Goal: Task Accomplishment & Management: Manage account settings

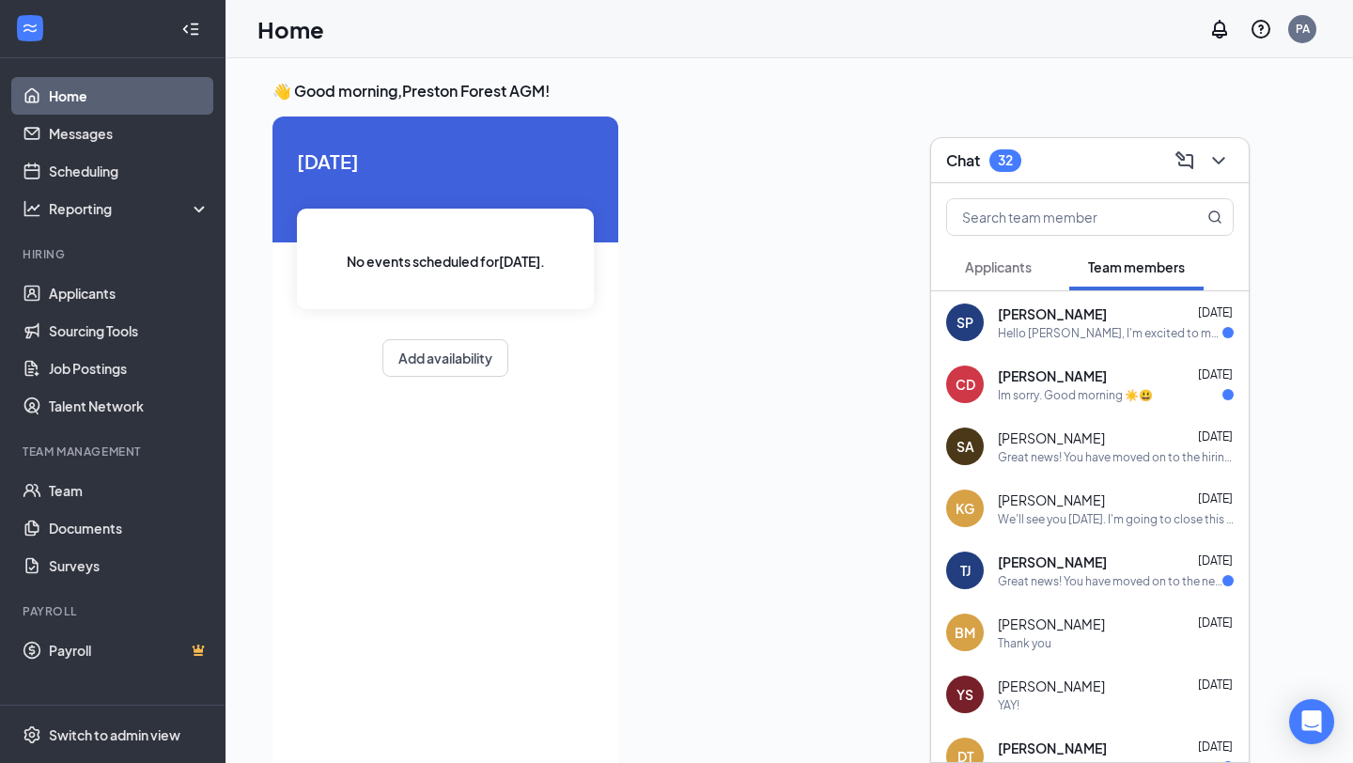
click at [1048, 177] on div "Chat 32" at bounding box center [1090, 160] width 318 height 45
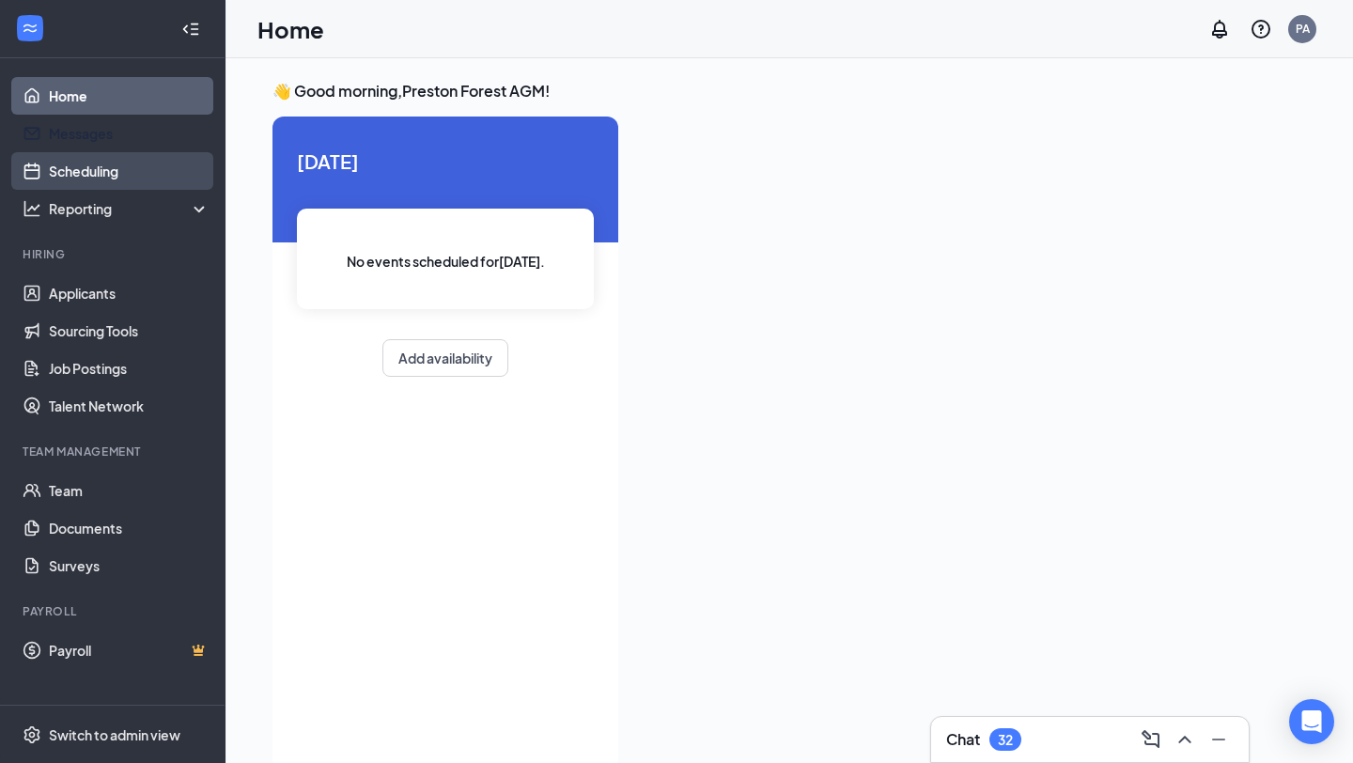
click at [156, 158] on link "Scheduling" at bounding box center [129, 171] width 161 height 38
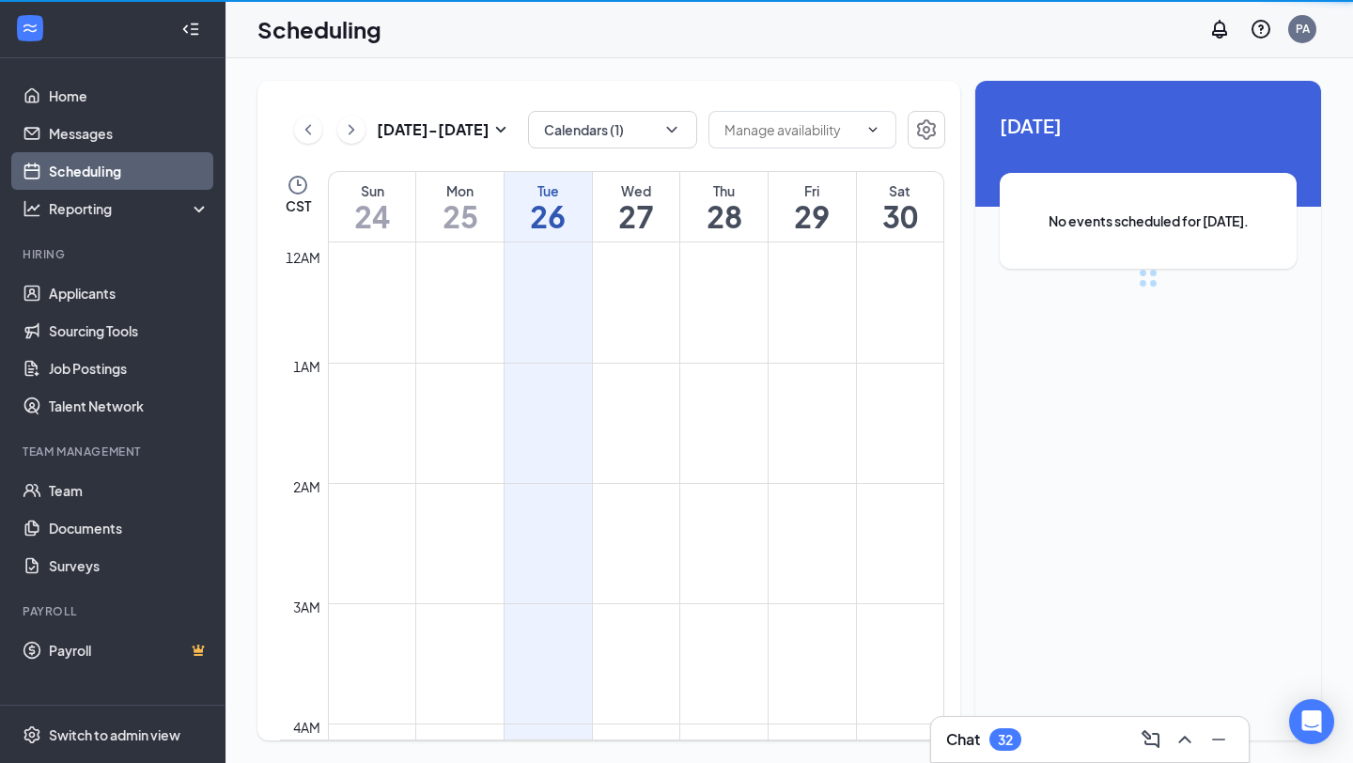
scroll to position [924, 0]
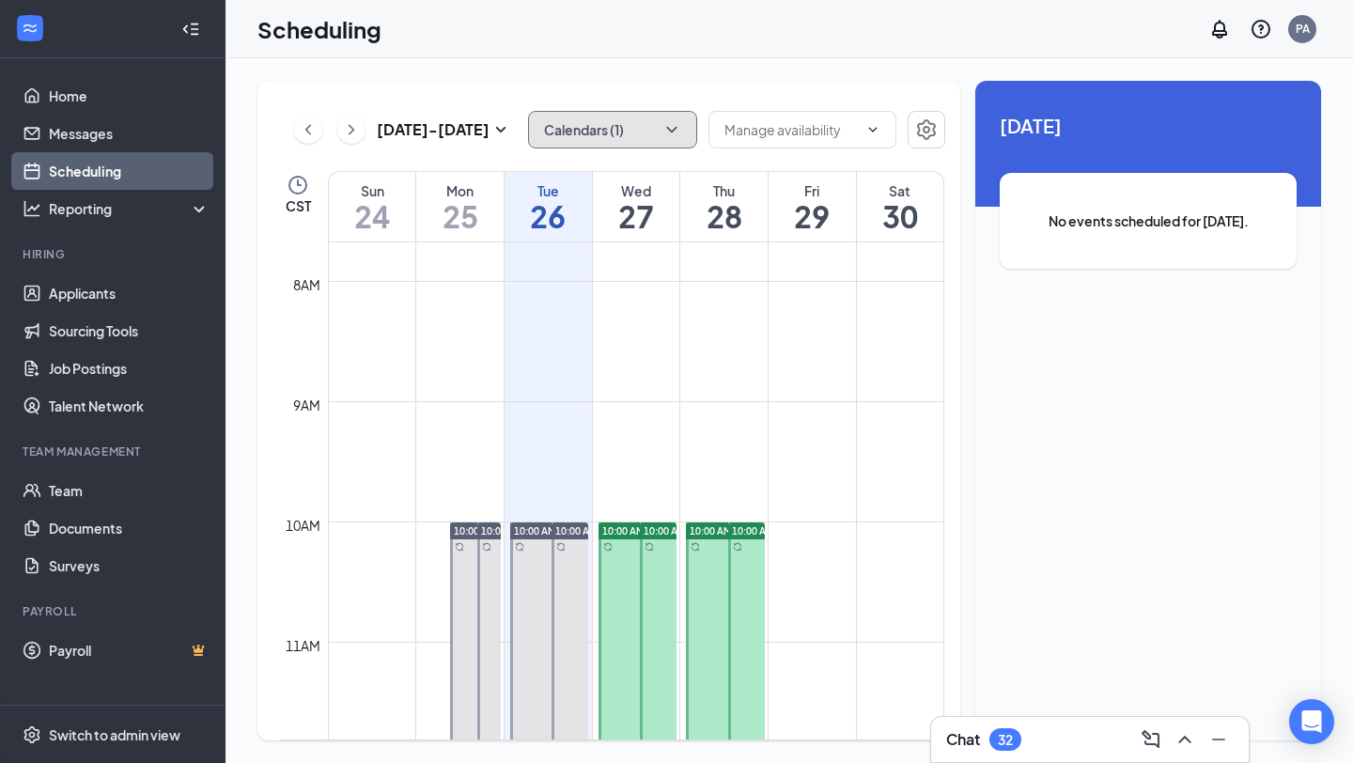
click at [638, 126] on button "Calendars (1)" at bounding box center [612, 130] width 169 height 38
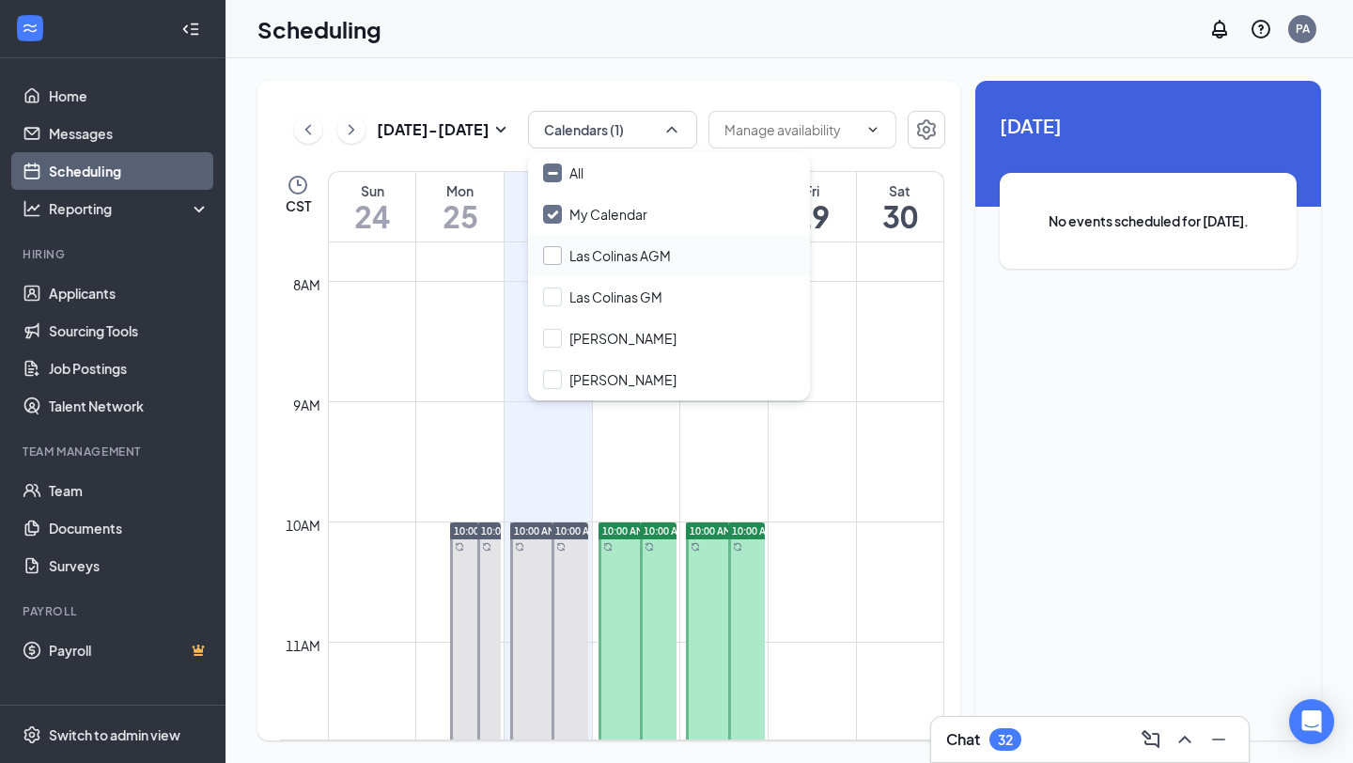
click at [555, 248] on input "Las Colinas AGM" at bounding box center [607, 255] width 128 height 19
checkbox input "true"
click at [554, 294] on input "Las Colinas GM" at bounding box center [602, 297] width 119 height 19
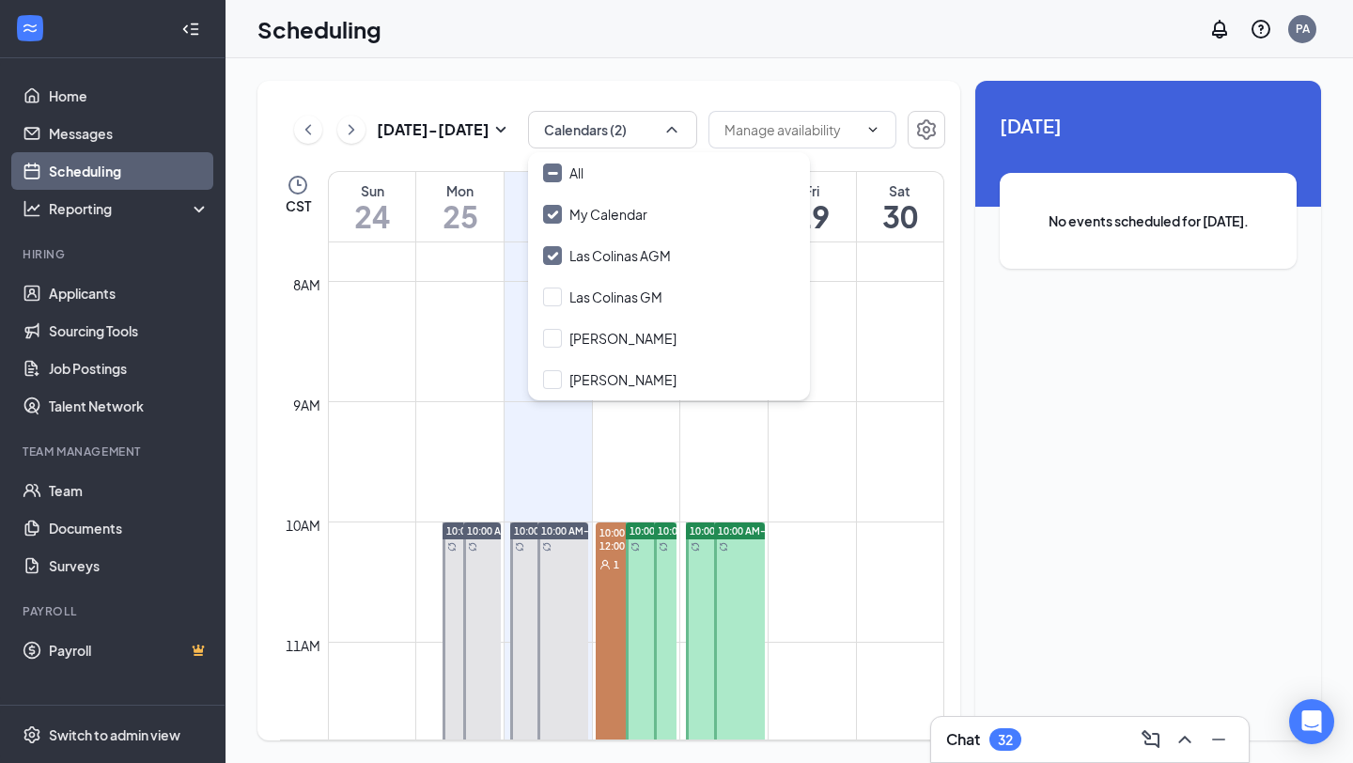
checkbox input "true"
click at [848, 70] on div "[DATE] - [DATE] Calendars (3) CST Sun 24 Mon 25 Tue 26 Wed 27 Thu 28 Fri 29 Sat…" at bounding box center [790, 410] width 1128 height 705
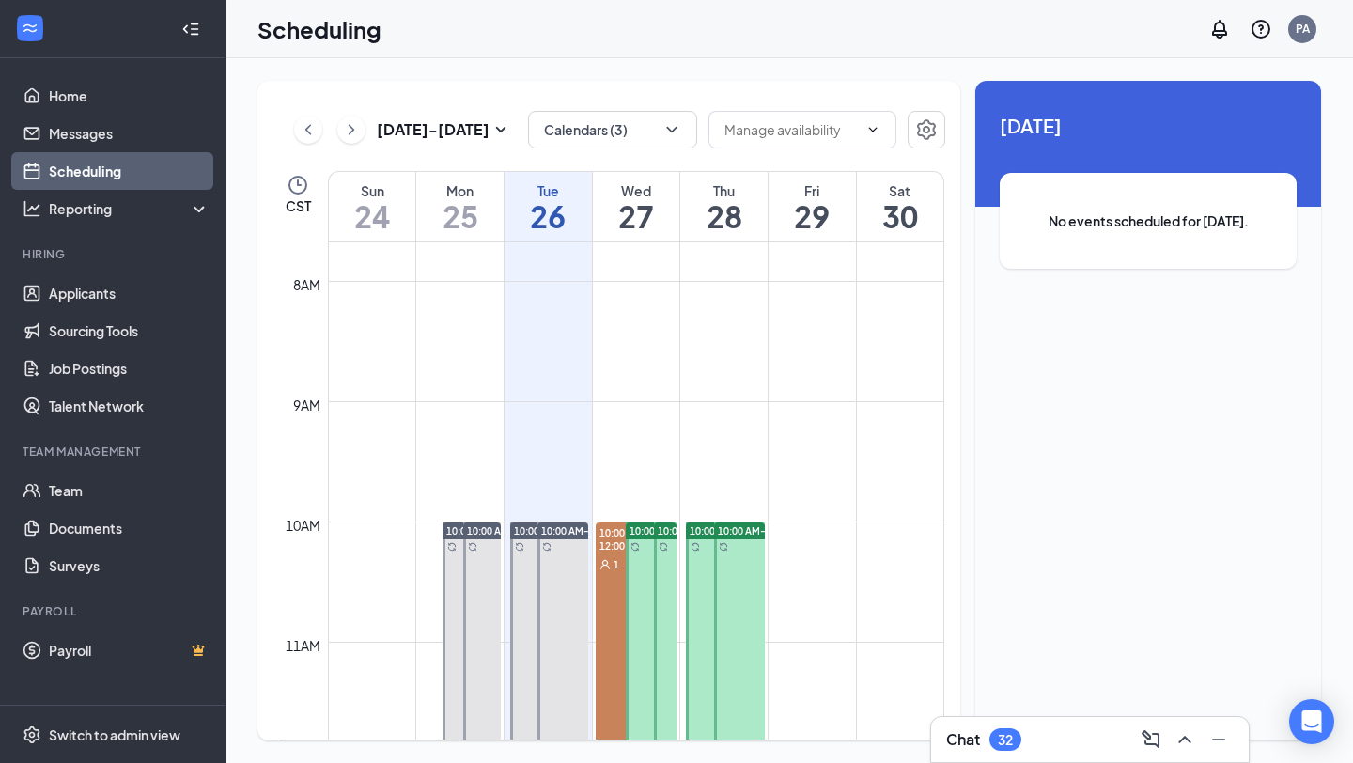
click at [536, 226] on h1 "26" at bounding box center [548, 216] width 87 height 32
click at [624, 116] on button "Calendars (3)" at bounding box center [612, 130] width 169 height 38
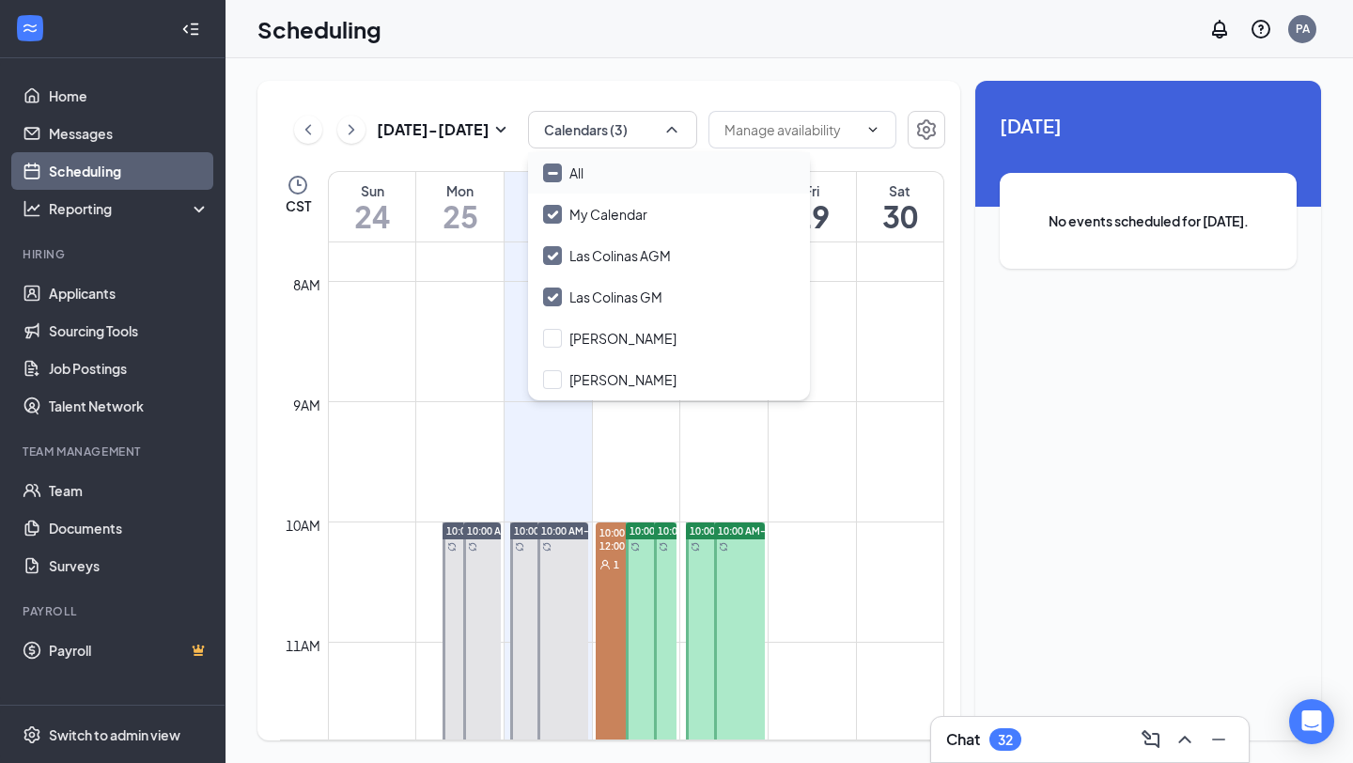
click at [596, 162] on div "All" at bounding box center [669, 172] width 282 height 41
checkbox input "true"
click at [715, 72] on div "[DATE] - [DATE] All calendars CST Sun 24 Mon 25 Tue 26 Wed 27 Thu 28 Fri 29 Sat…" at bounding box center [790, 410] width 1128 height 705
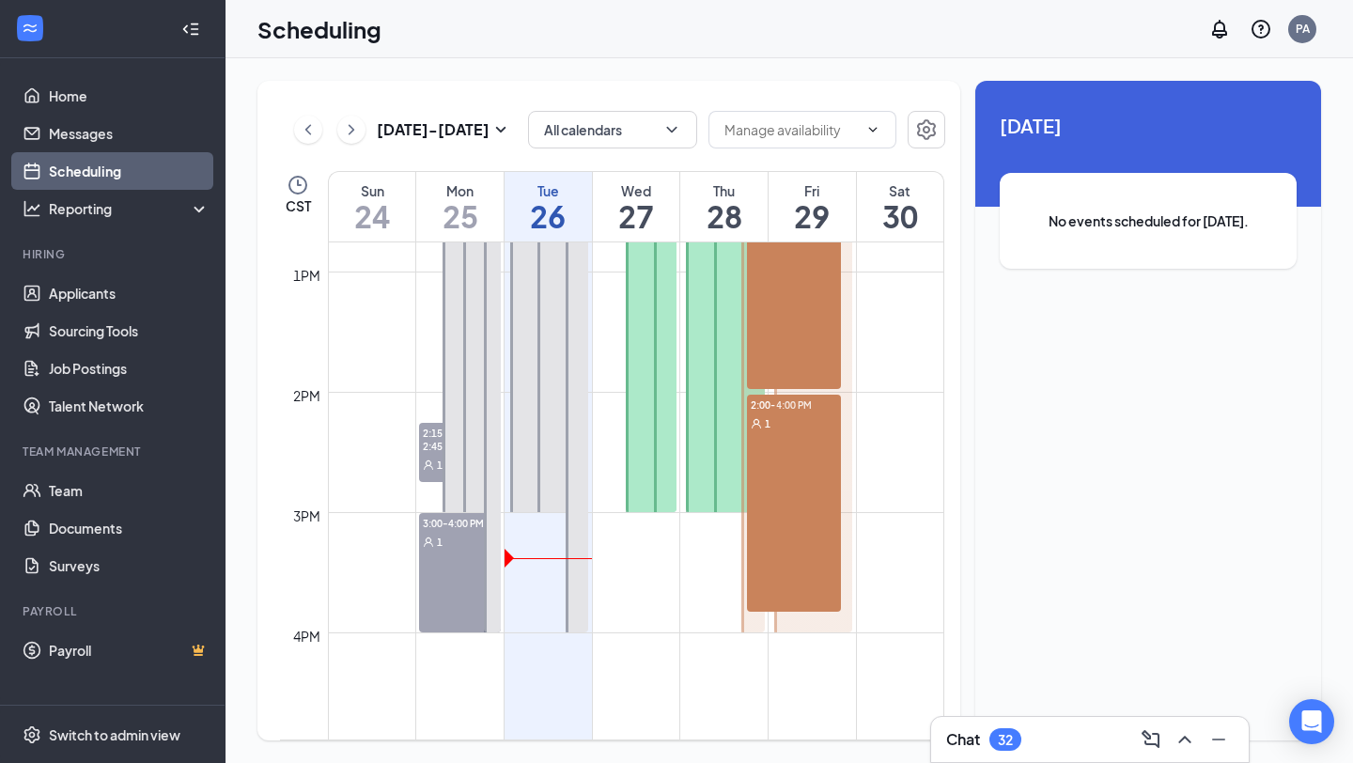
scroll to position [1539, 0]
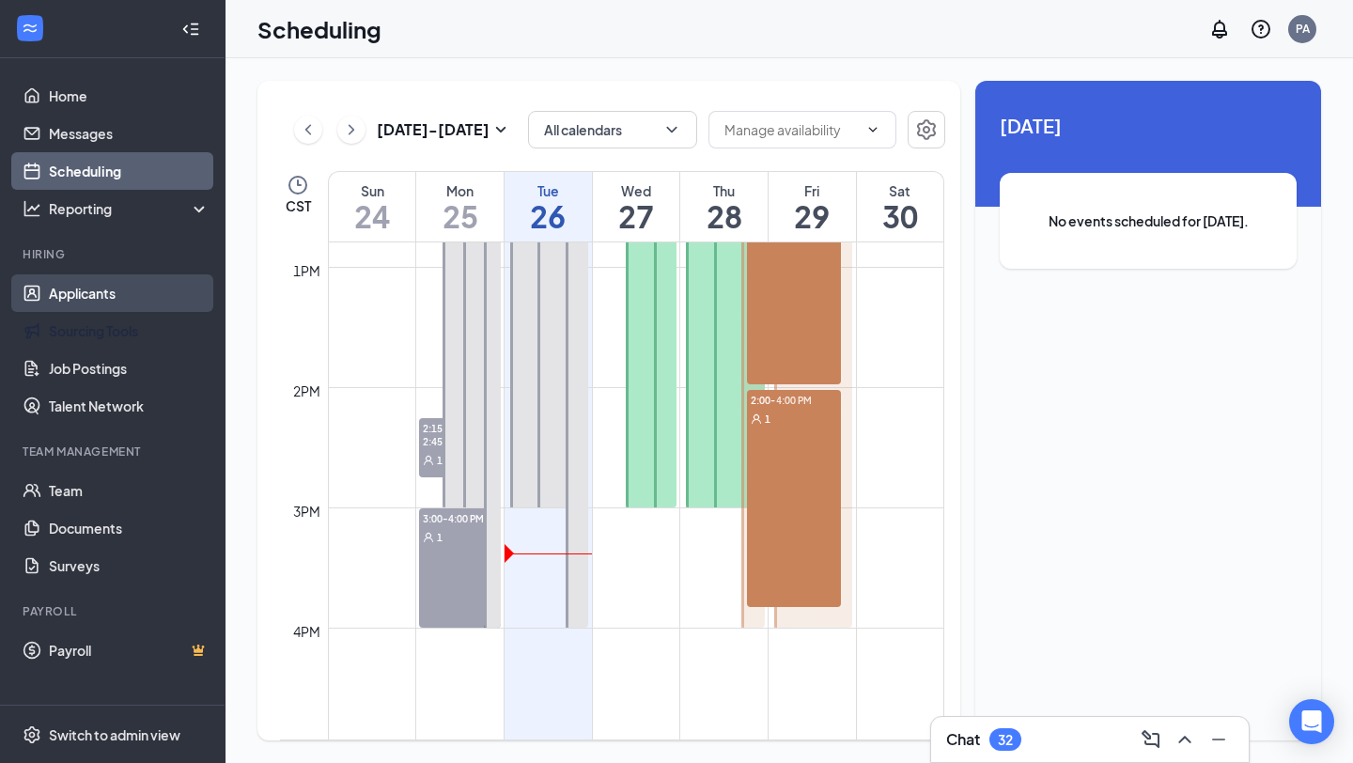
click at [139, 290] on link "Applicants" at bounding box center [129, 293] width 161 height 38
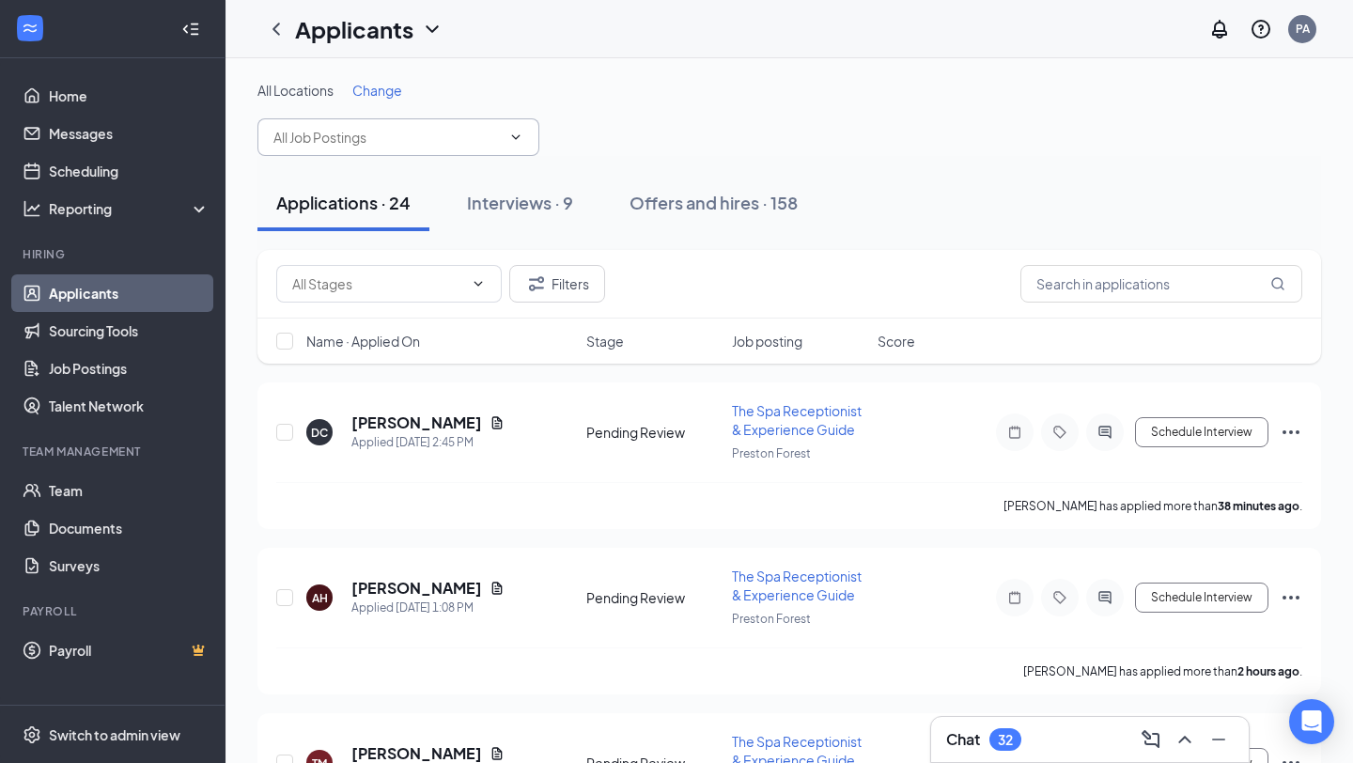
click at [398, 139] on input "text" at bounding box center [386, 137] width 227 height 21
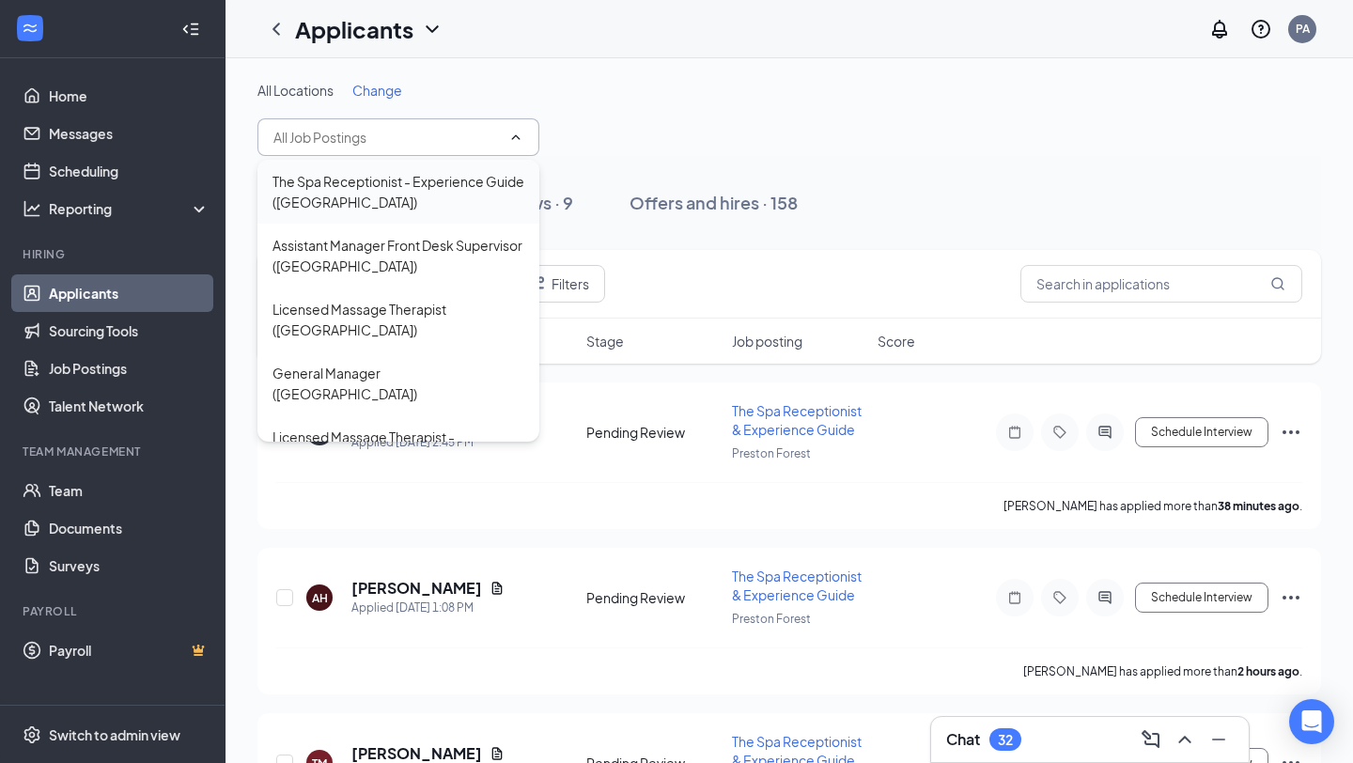
click at [483, 195] on div "The Spa Receptionist - Experience Guide ([GEOGRAPHIC_DATA])" at bounding box center [398, 191] width 252 height 41
type input "The Spa Receptionist - Experience Guide ([GEOGRAPHIC_DATA])"
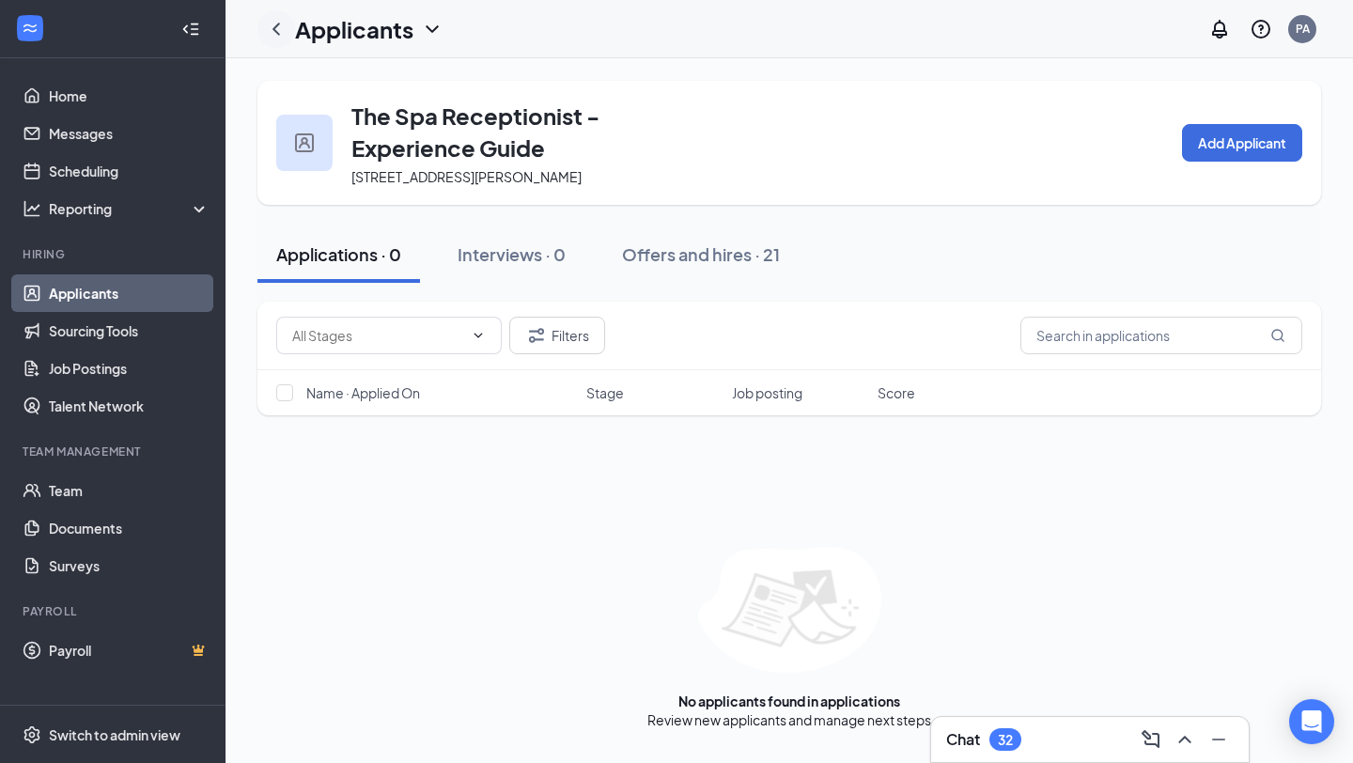
click at [288, 28] on div at bounding box center [276, 29] width 38 height 38
click at [279, 41] on div at bounding box center [276, 29] width 38 height 38
click at [282, 28] on icon "ChevronLeft" at bounding box center [276, 29] width 23 height 23
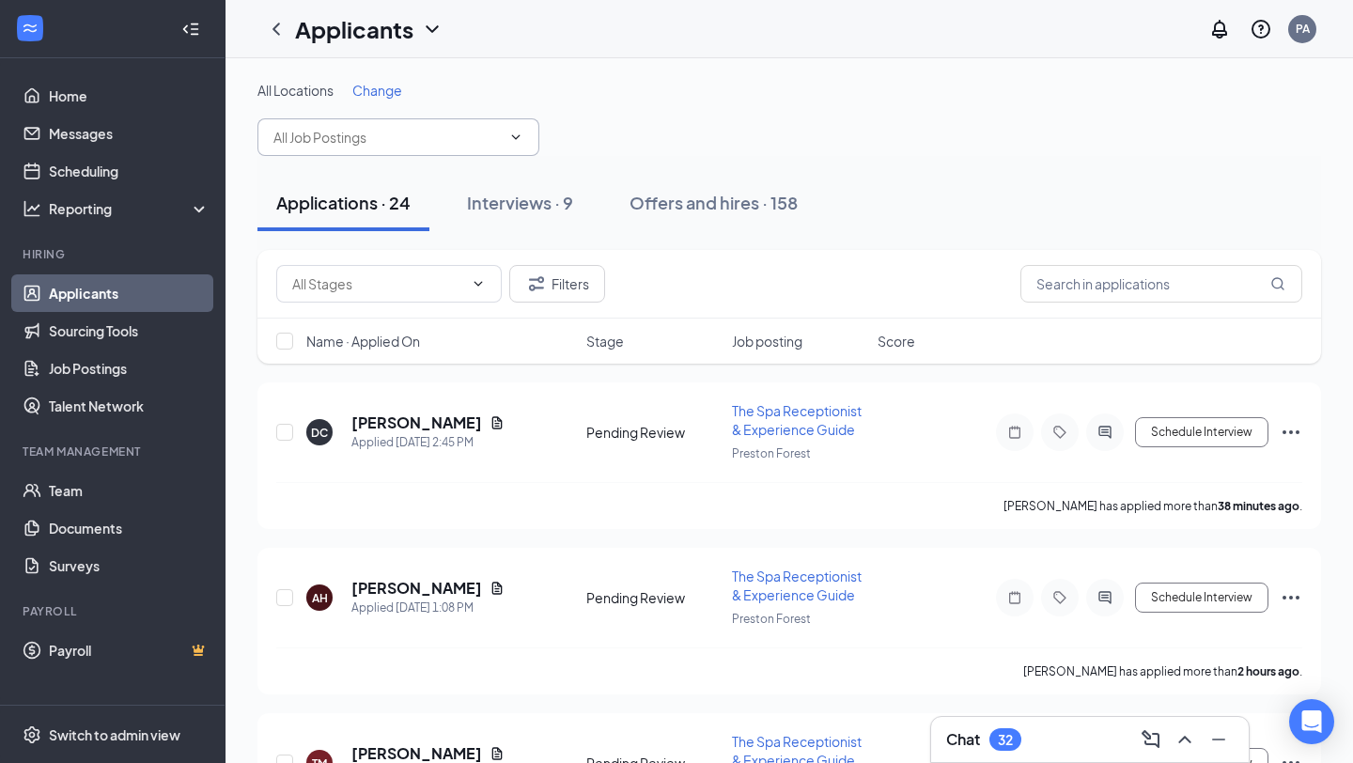
click at [386, 139] on input "text" at bounding box center [386, 137] width 227 height 21
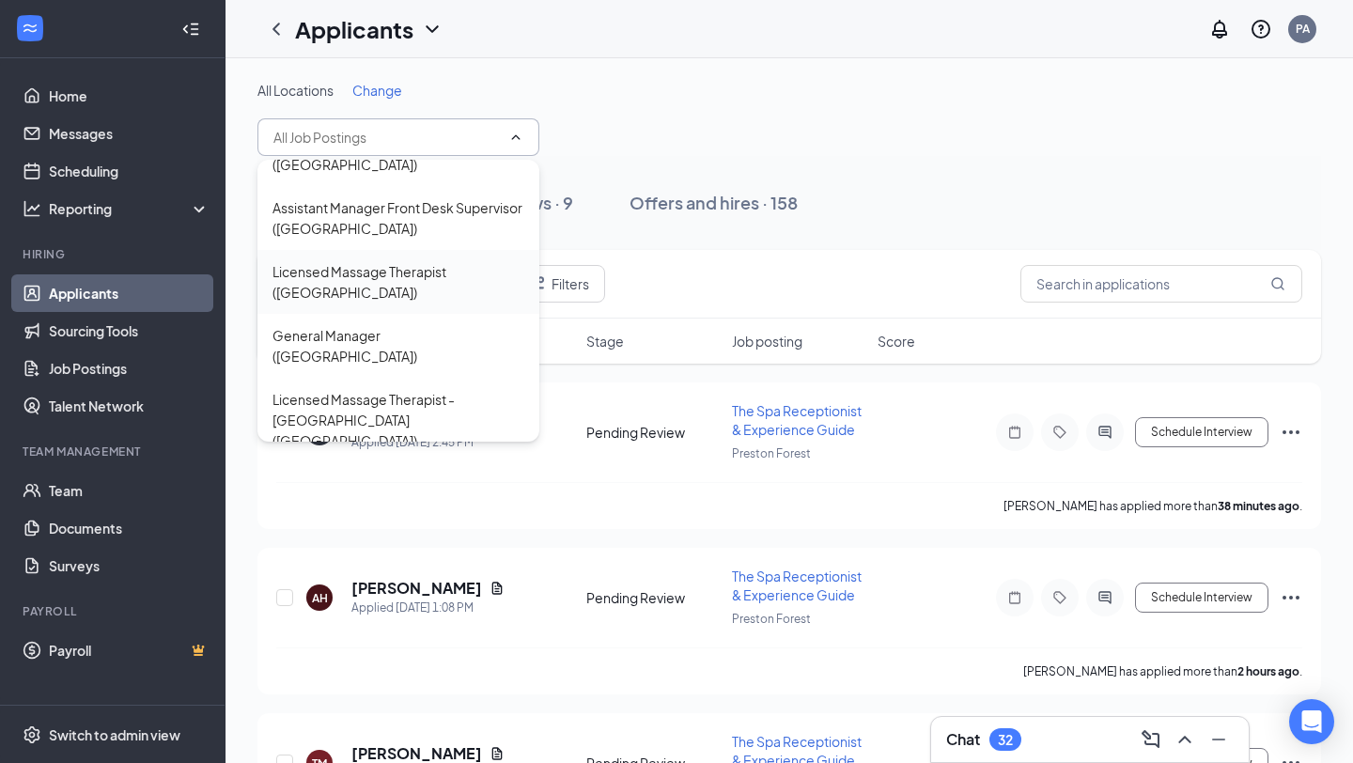
scroll to position [54, 0]
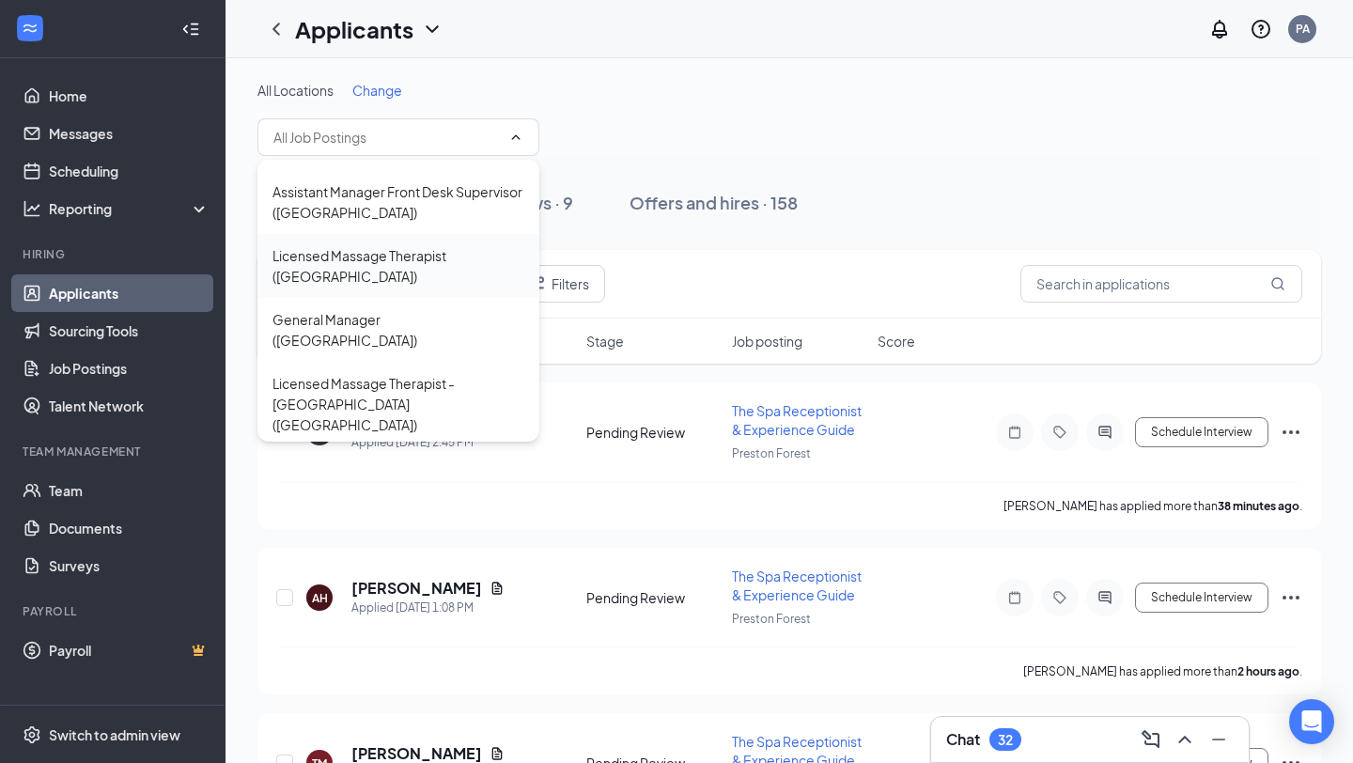
click at [446, 283] on div "Licensed Massage Therapist ([GEOGRAPHIC_DATA])" at bounding box center [398, 265] width 252 height 41
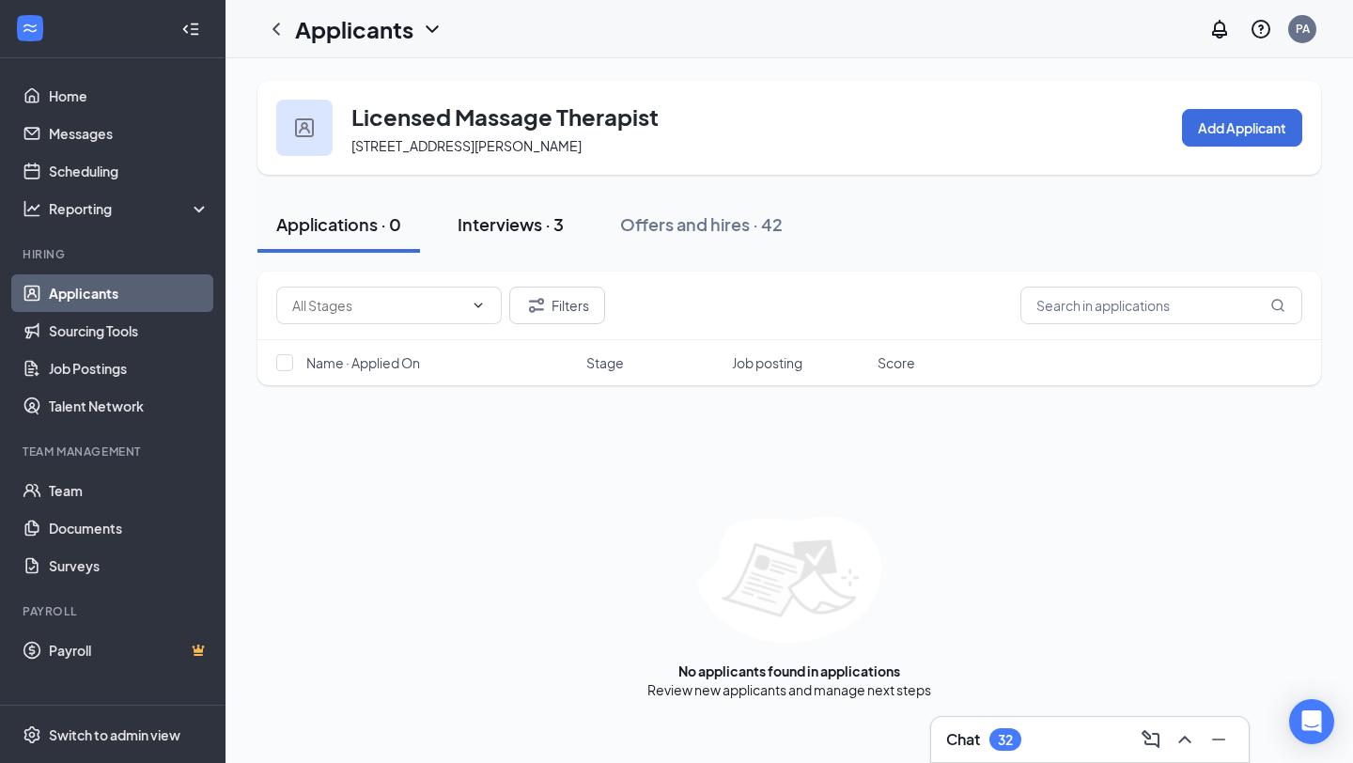
click at [514, 215] on div "Interviews · 3" at bounding box center [511, 223] width 106 height 23
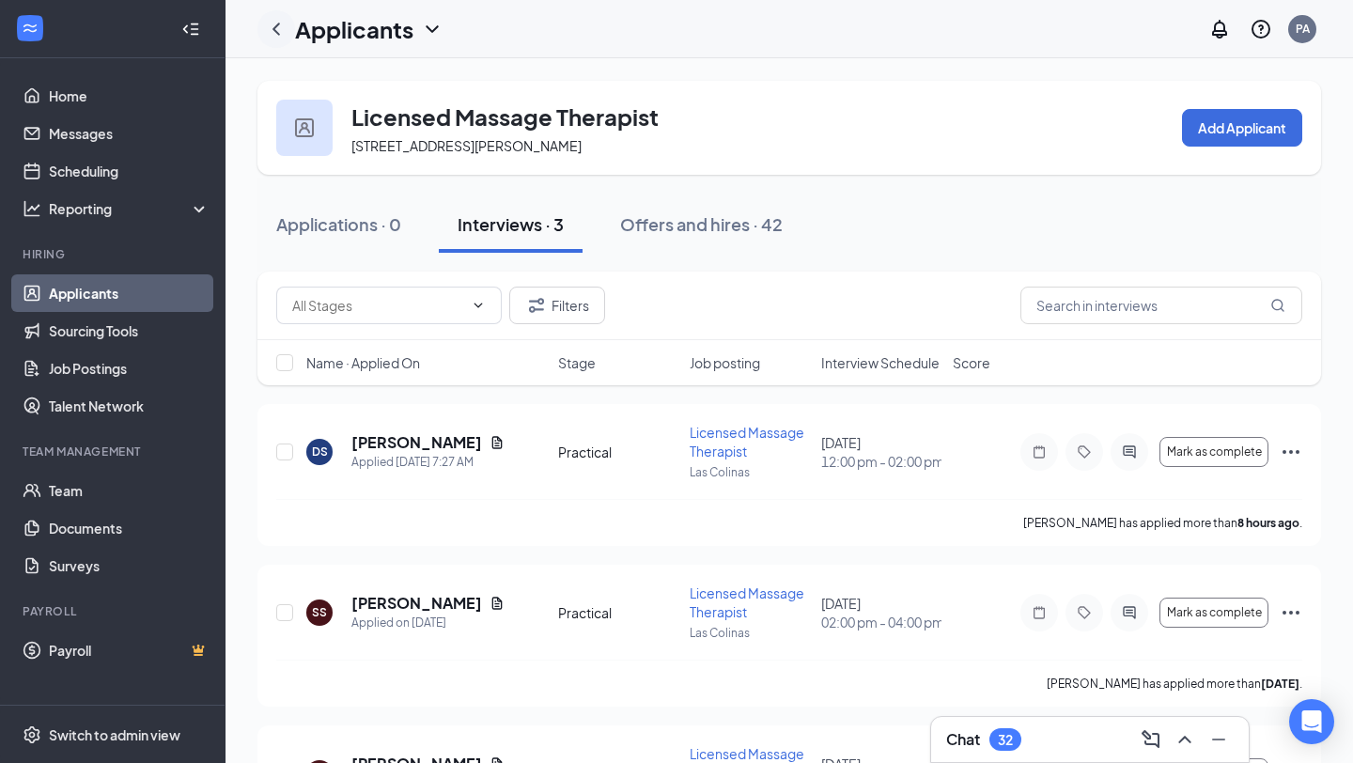
click at [274, 28] on icon "ChevronLeft" at bounding box center [276, 29] width 8 height 12
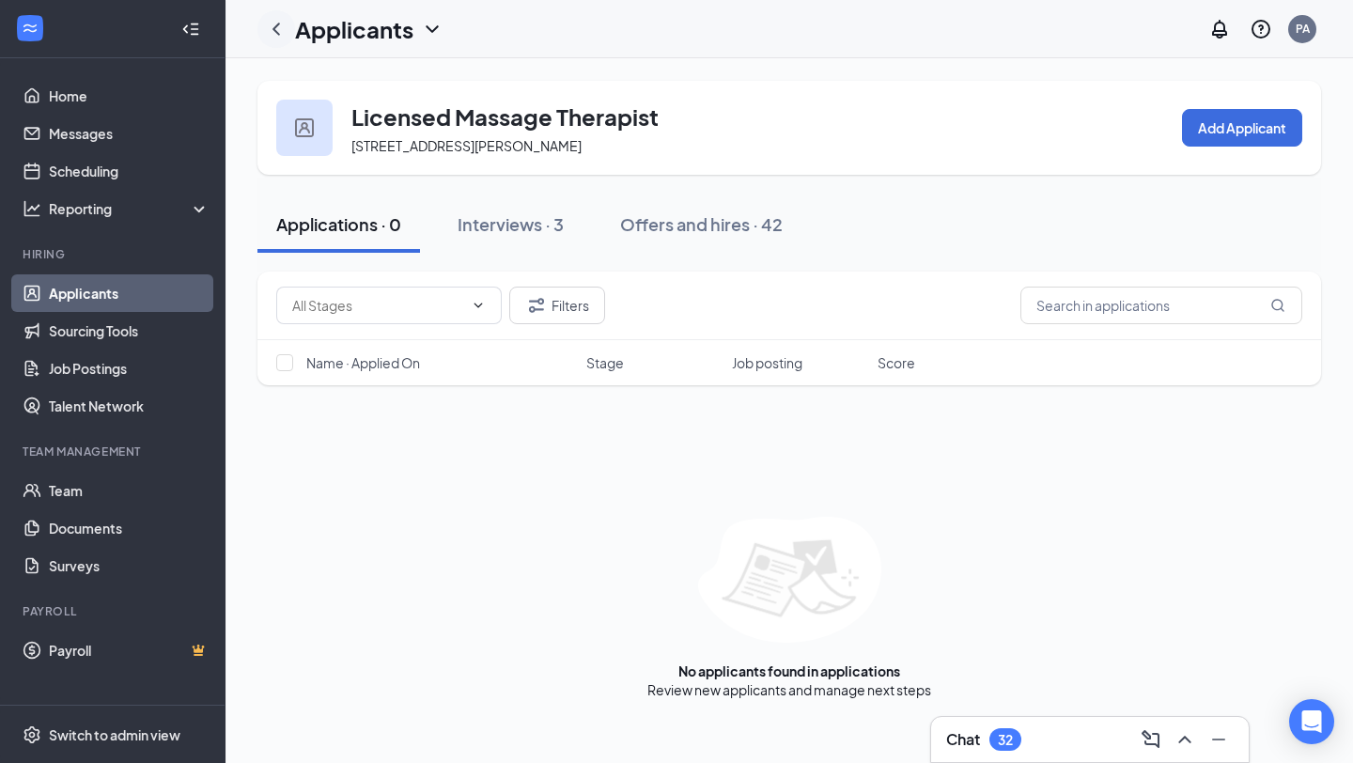
click at [290, 27] on div at bounding box center [276, 29] width 38 height 38
click at [285, 32] on icon "ChevronLeft" at bounding box center [276, 29] width 23 height 23
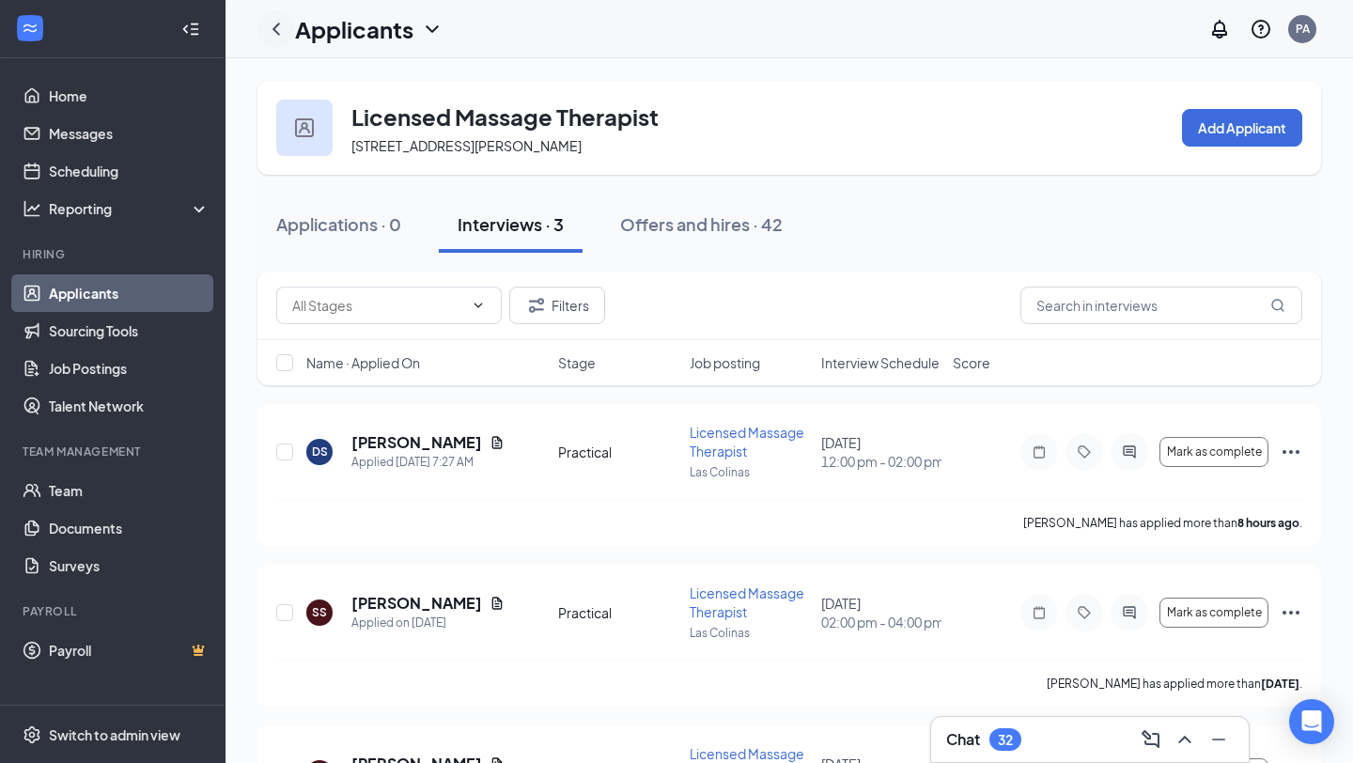
click at [286, 36] on icon "ChevronLeft" at bounding box center [276, 29] width 23 height 23
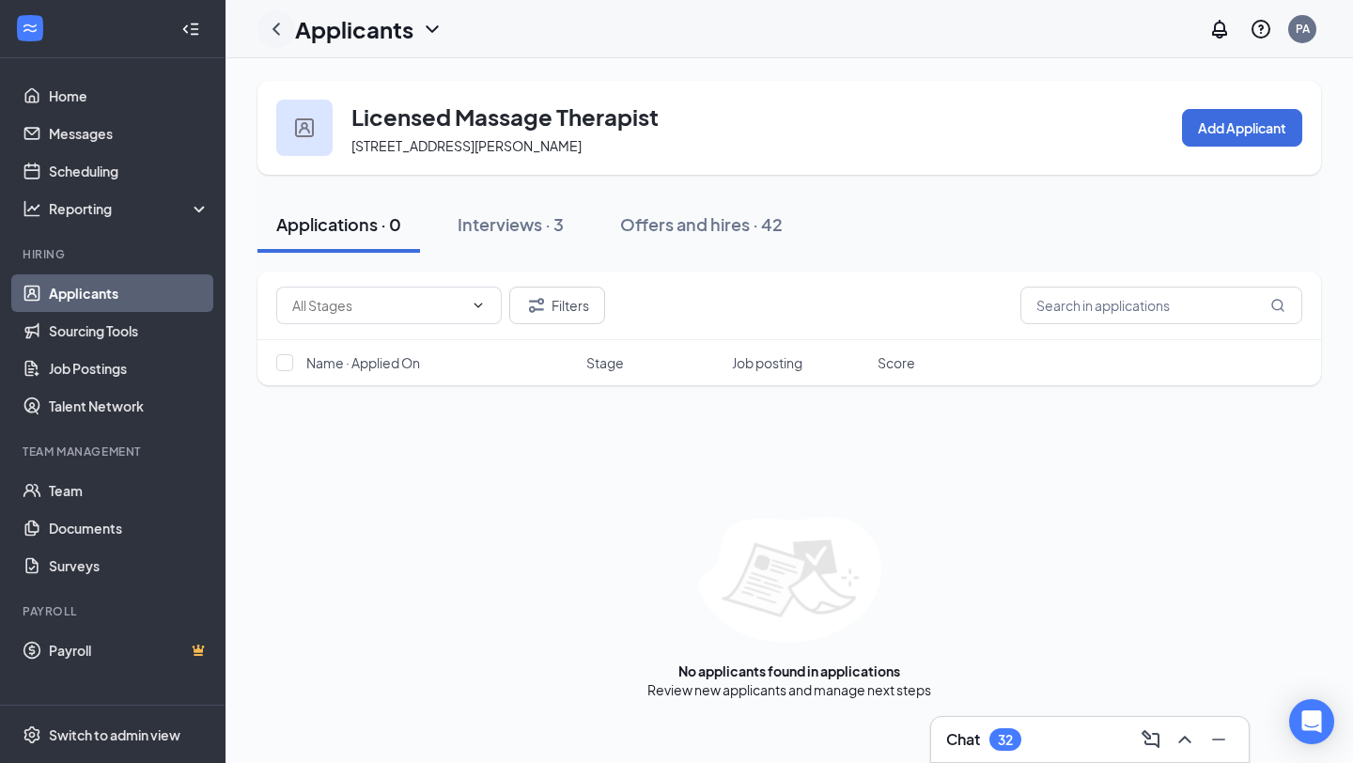
click at [276, 29] on icon "ChevronLeft" at bounding box center [276, 29] width 23 height 23
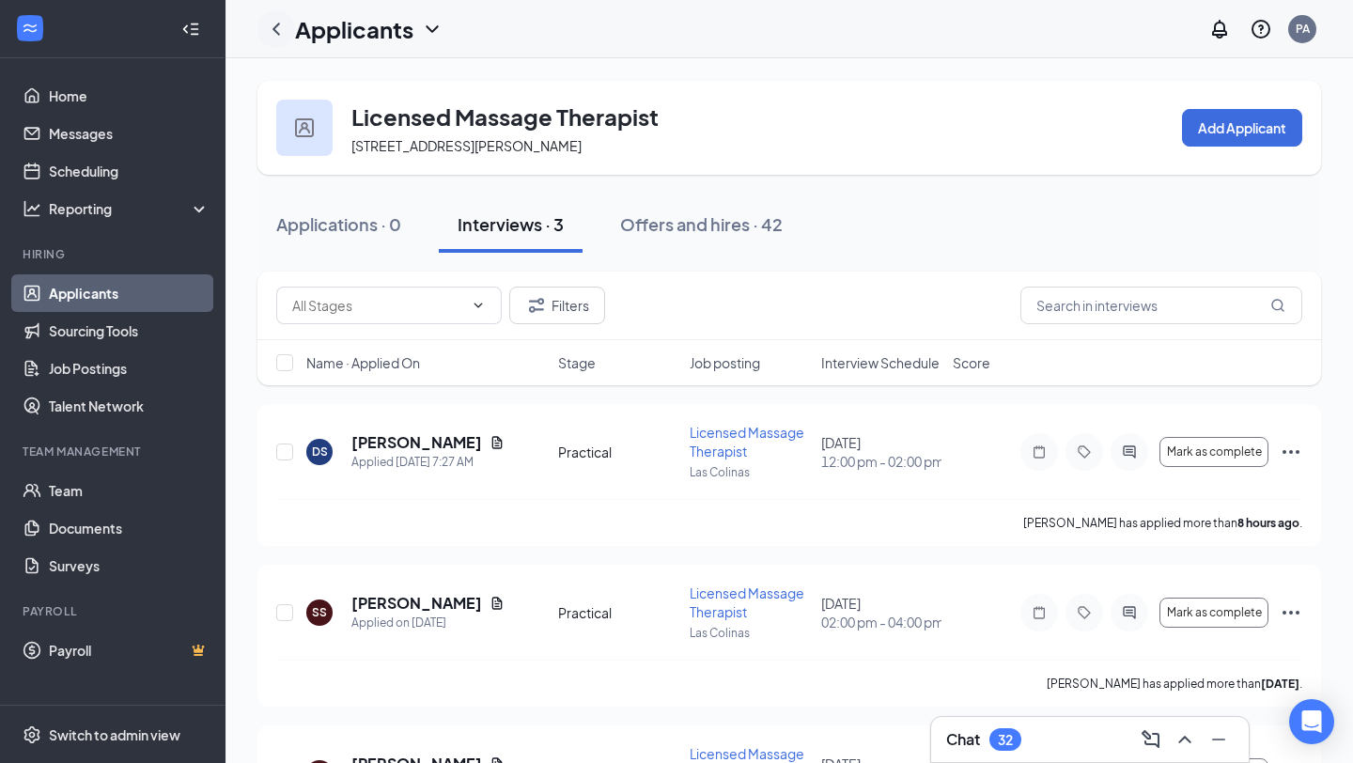
click at [277, 32] on icon "ChevronLeft" at bounding box center [276, 29] width 8 height 12
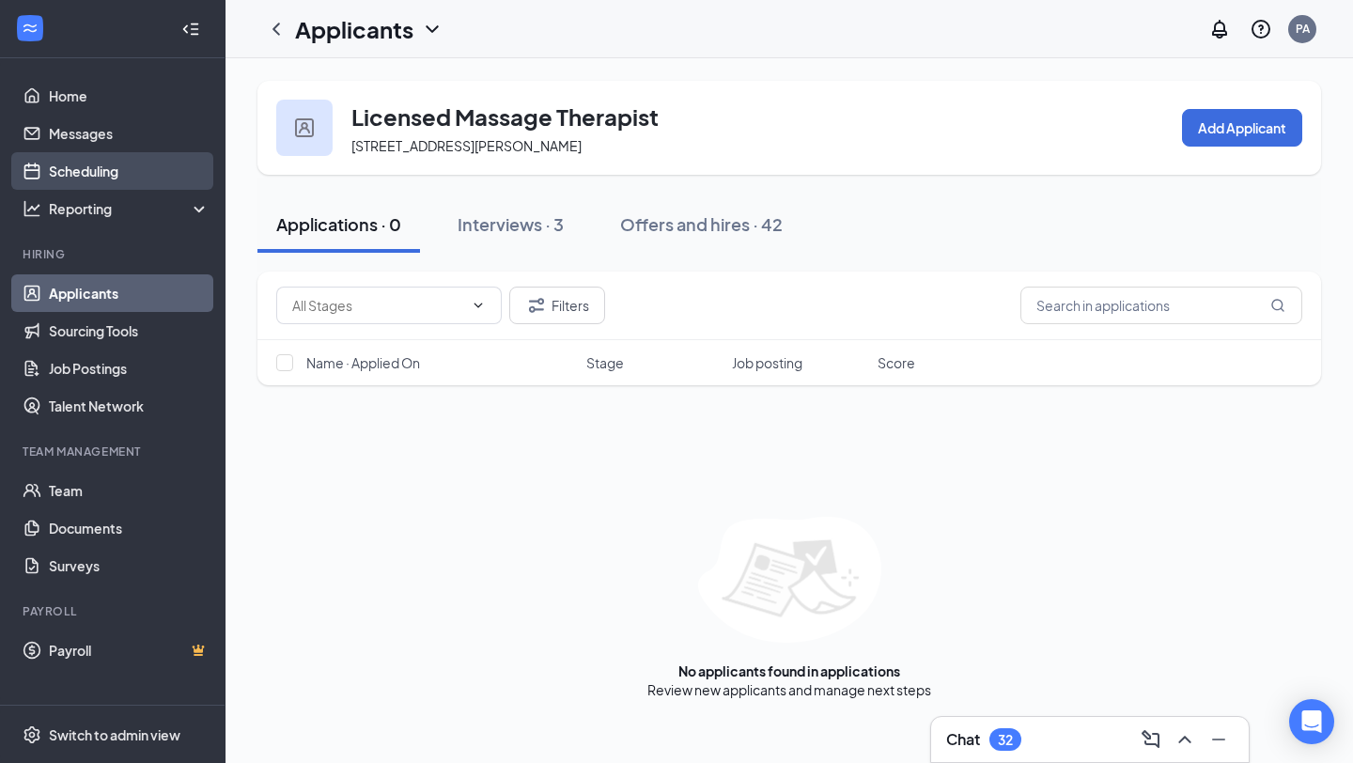
click at [139, 159] on link "Scheduling" at bounding box center [129, 171] width 161 height 38
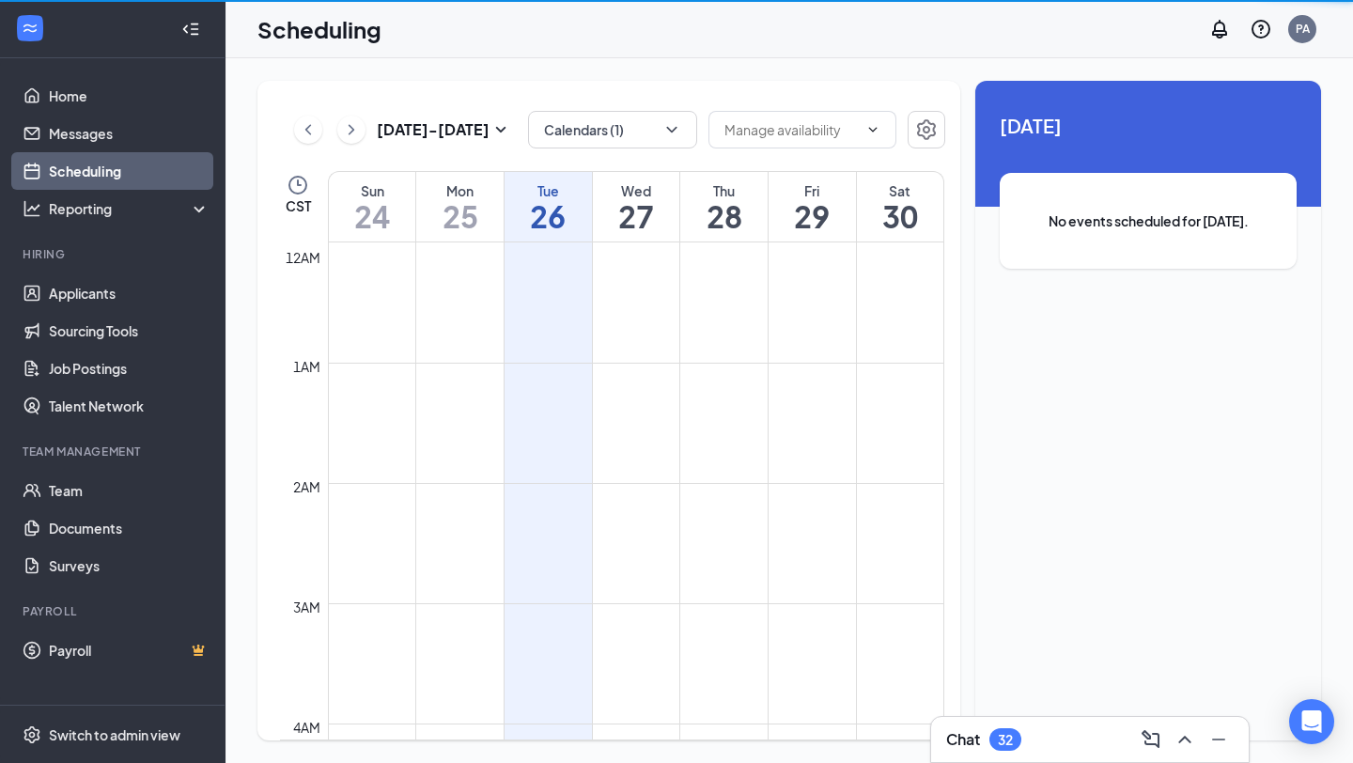
scroll to position [924, 0]
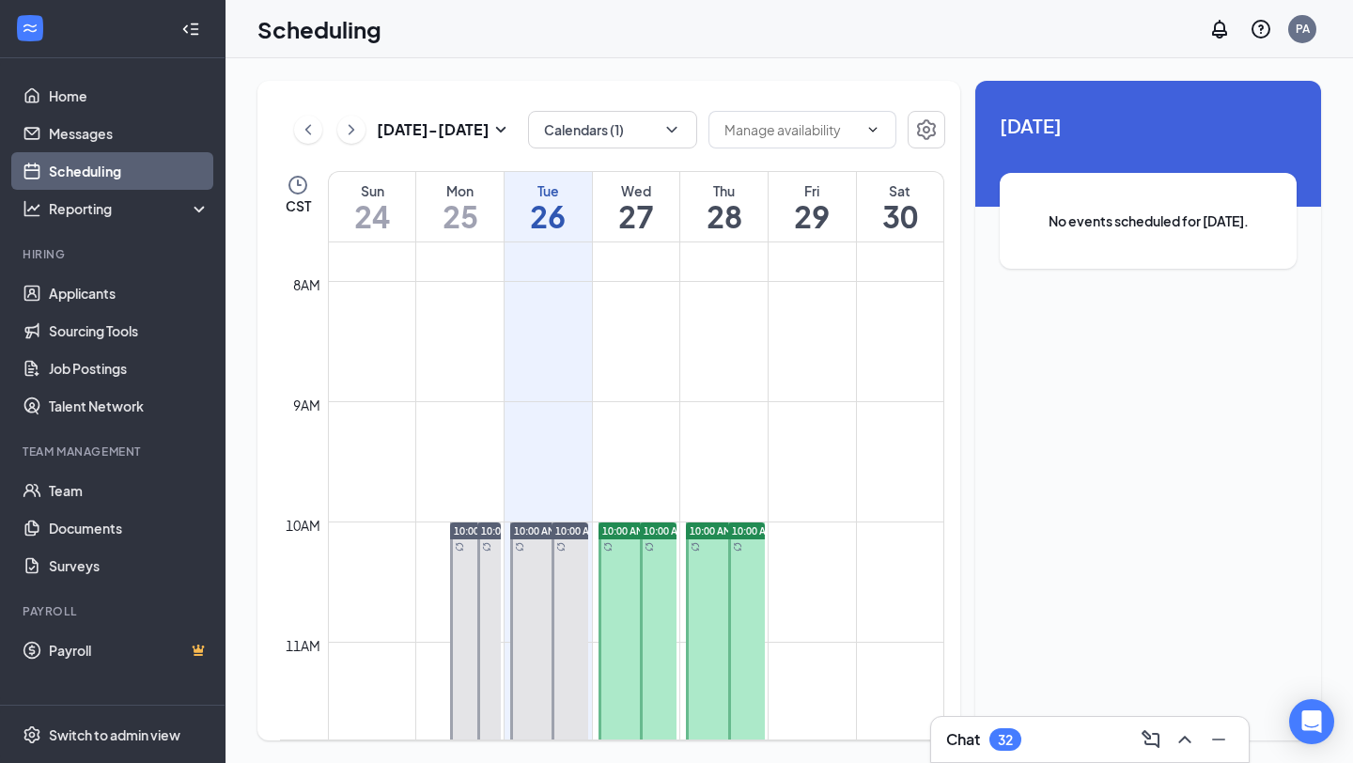
click at [461, 194] on div "Mon" at bounding box center [459, 190] width 87 height 19
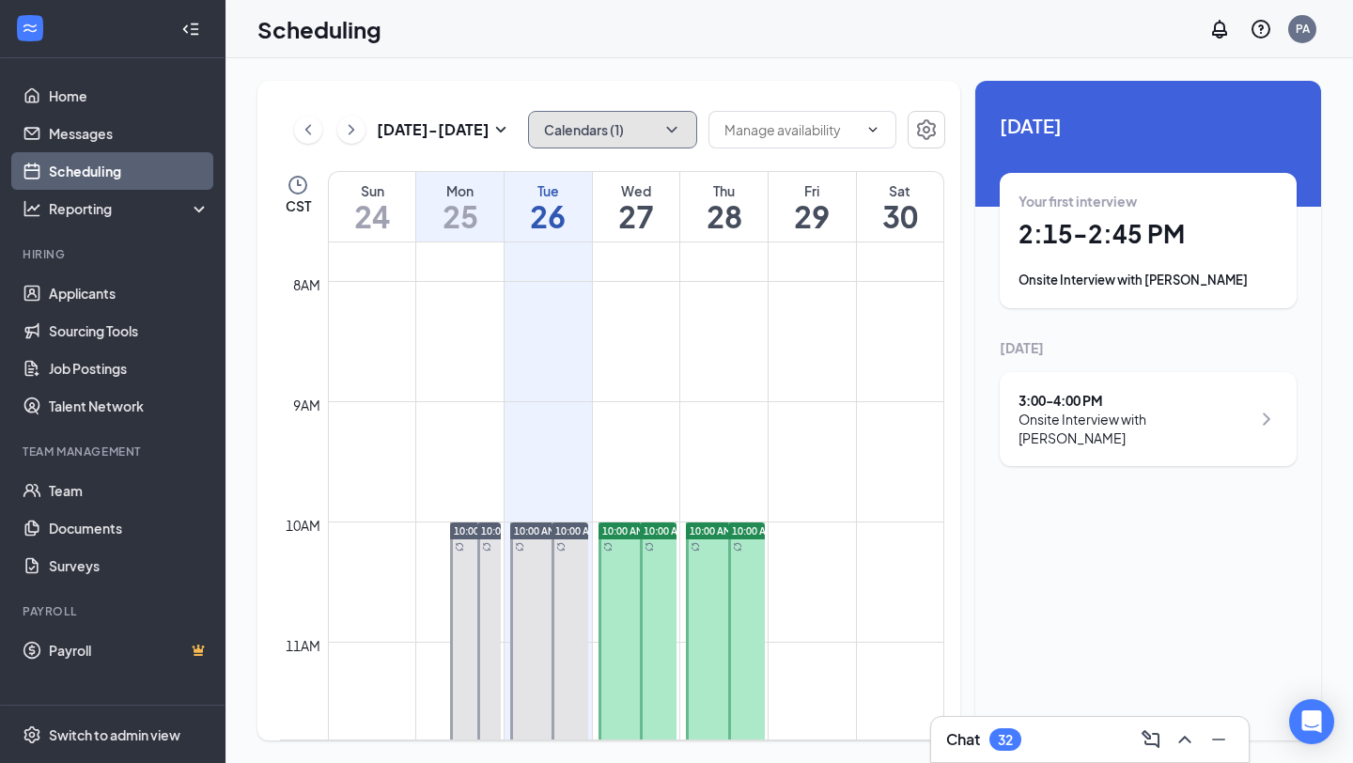
click at [589, 127] on button "Calendars (1)" at bounding box center [612, 130] width 169 height 38
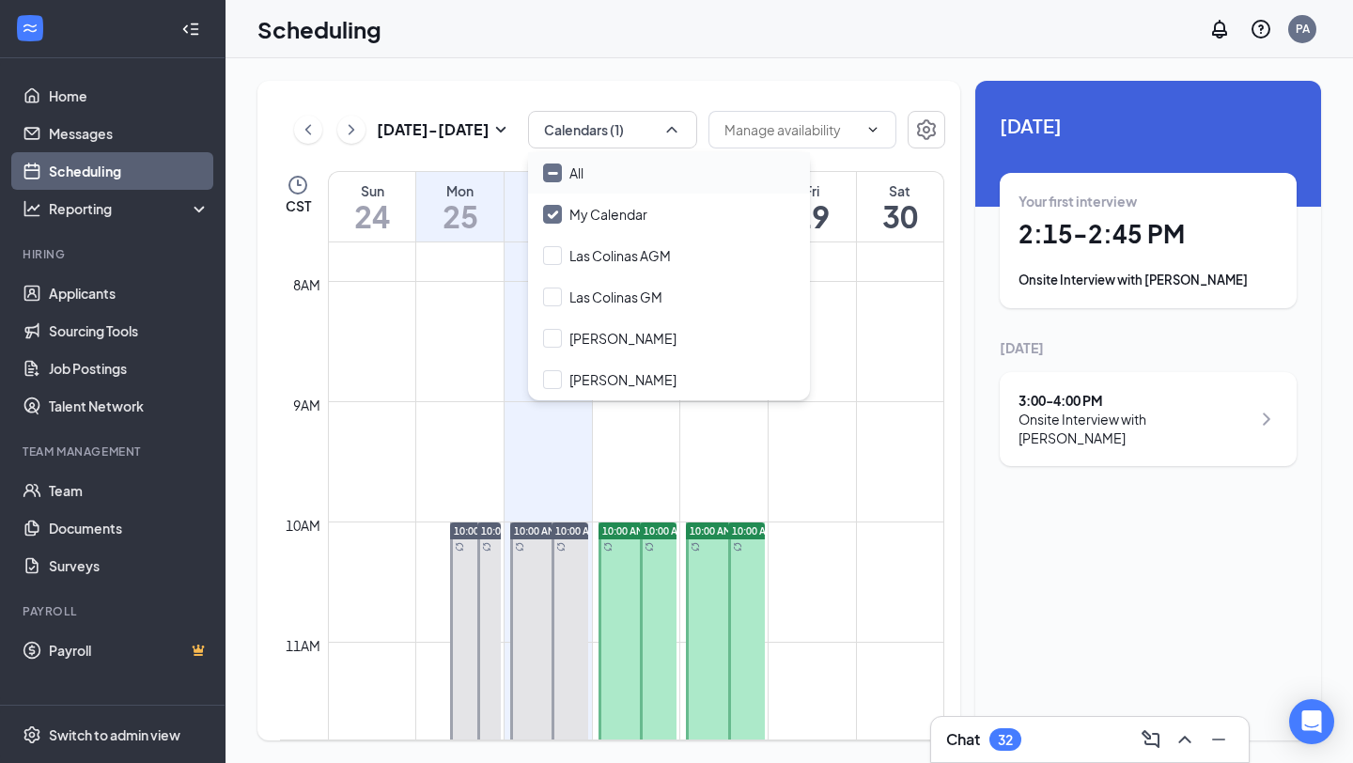
click at [595, 188] on div "All" at bounding box center [669, 172] width 282 height 41
checkbox input "true"
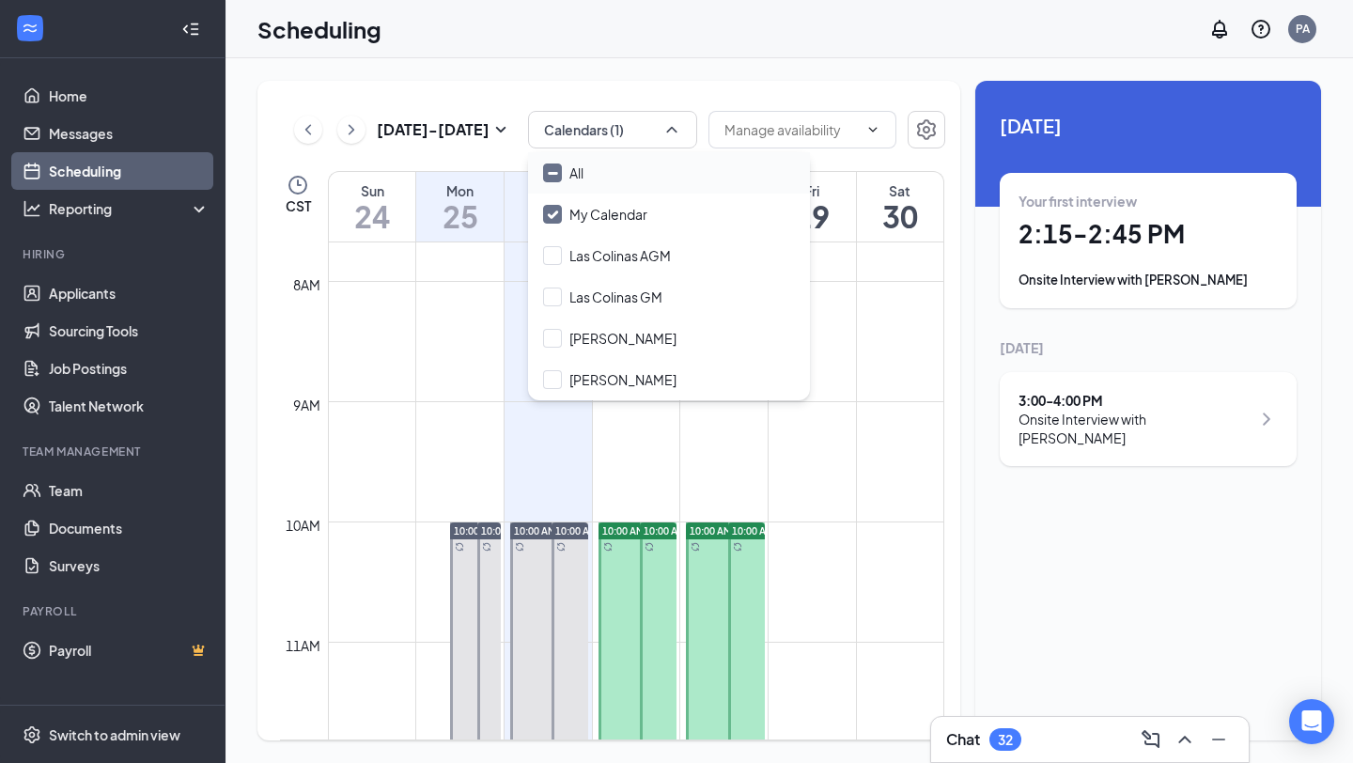
checkbox input "true"
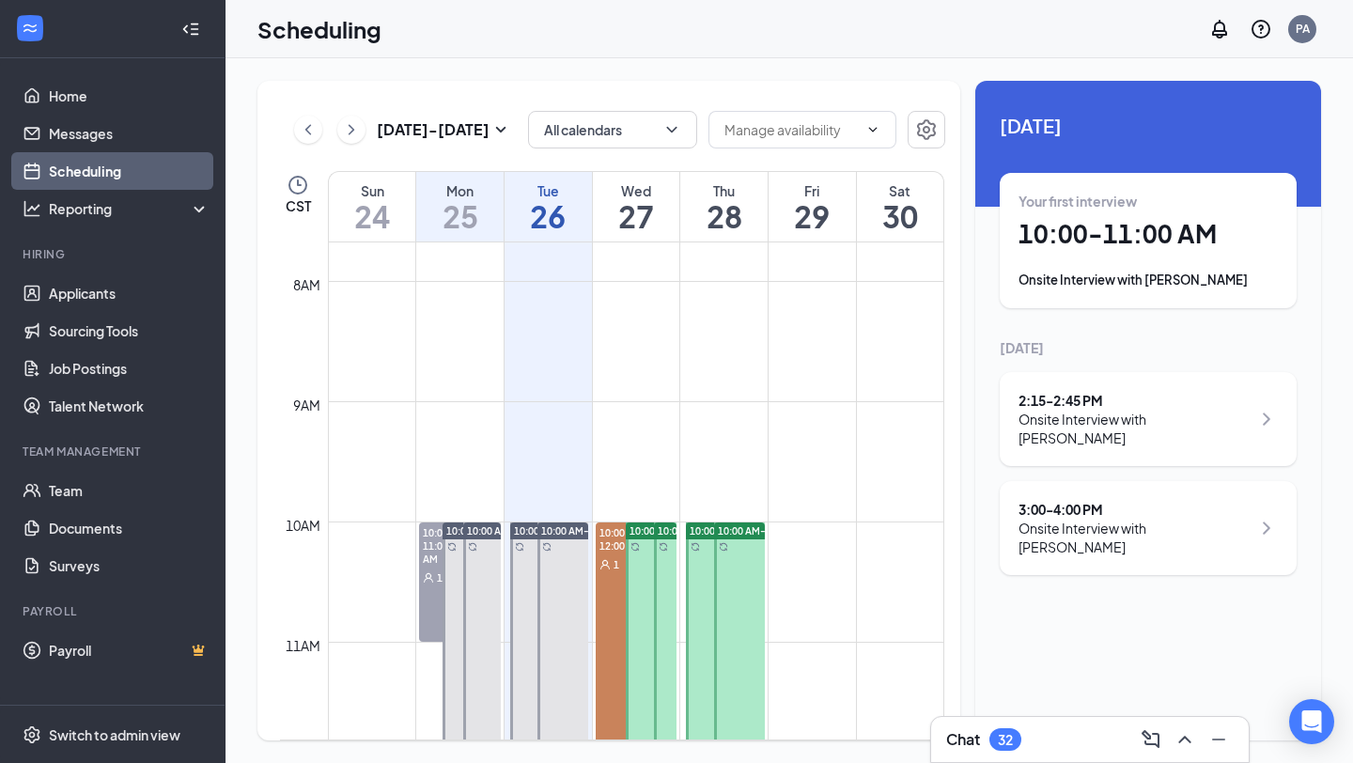
click at [648, 63] on div "[DATE] - [DATE] All calendars CST Sun 24 Mon 25 Tue 26 Wed 27 Thu 28 Fri 29 Sat…" at bounding box center [790, 410] width 1128 height 705
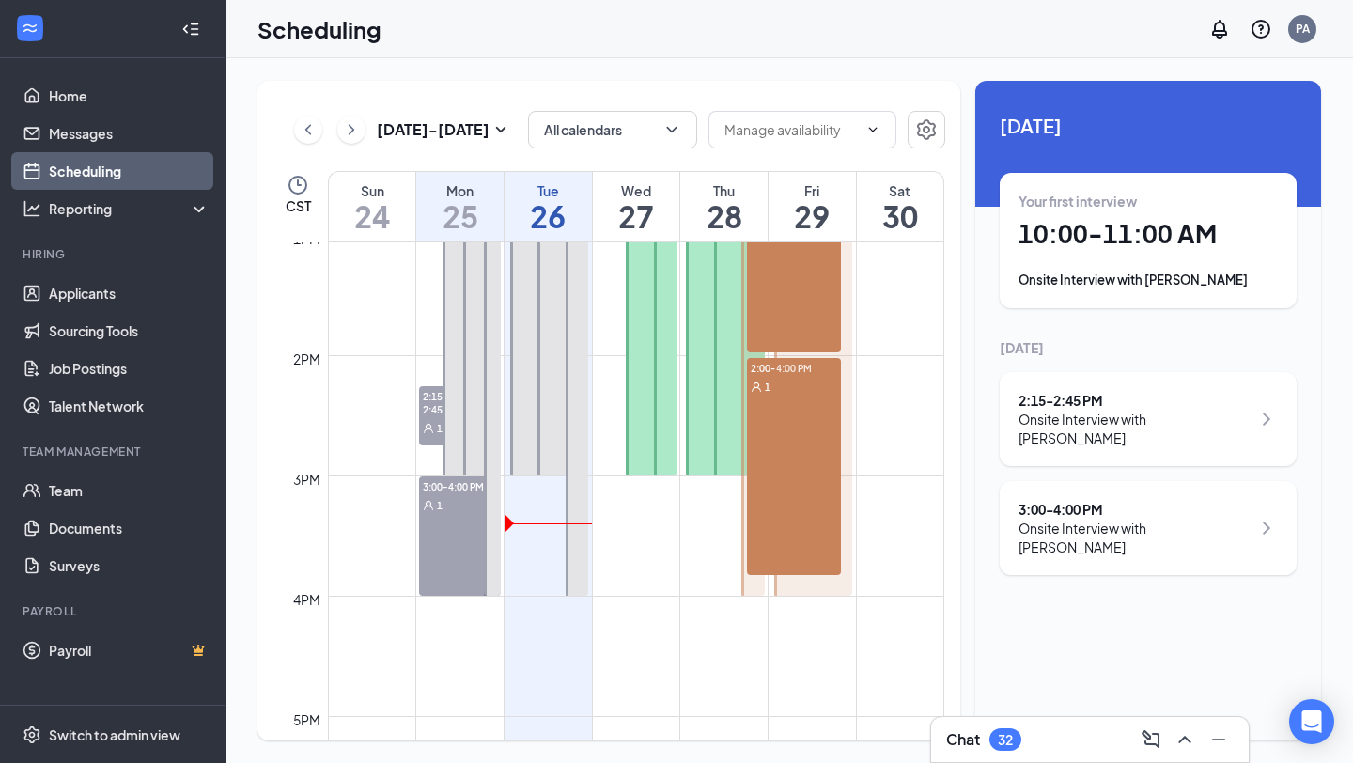
scroll to position [1572, 0]
click at [1136, 263] on div "Your first interview 10:00 - 11:00 AM Onsite Interview with [PERSON_NAME]" at bounding box center [1148, 241] width 259 height 98
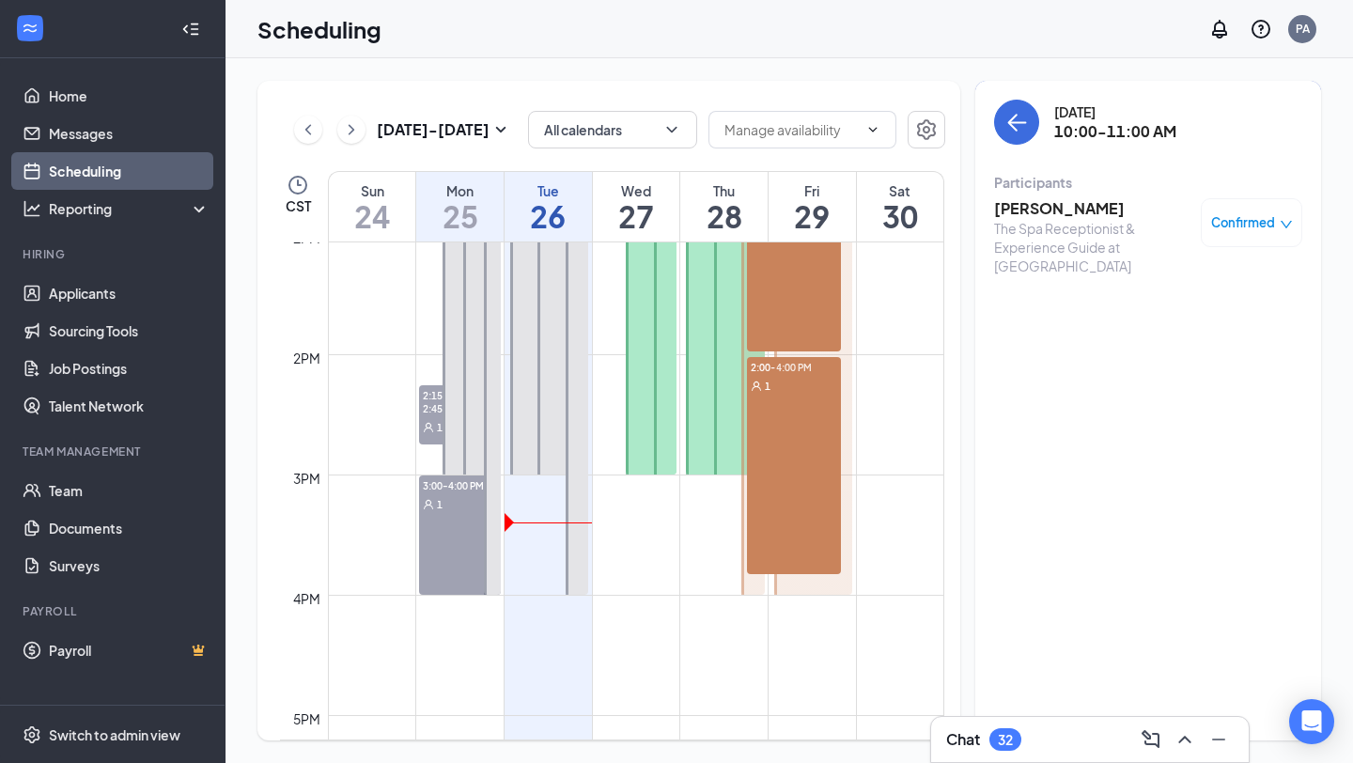
click at [1070, 204] on h3 "[PERSON_NAME]" at bounding box center [1092, 208] width 197 height 21
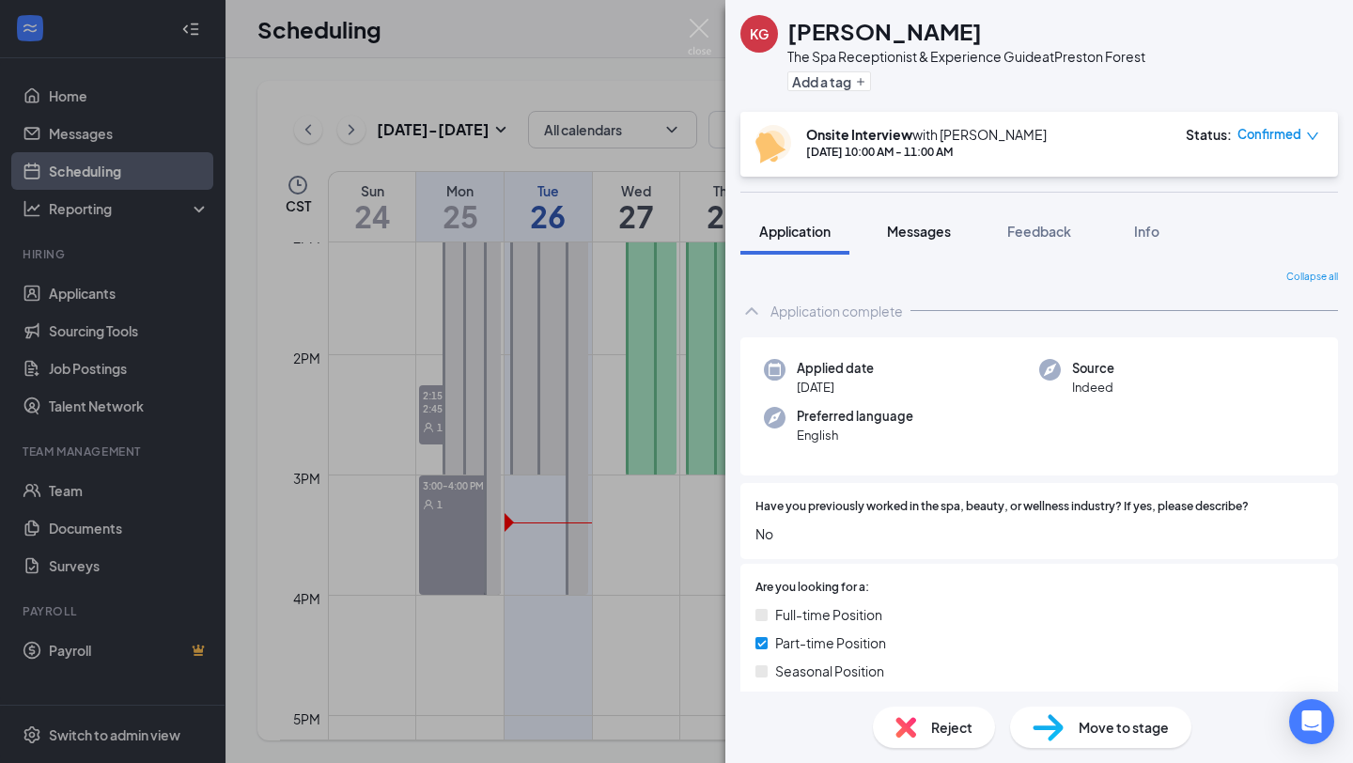
click at [938, 228] on span "Messages" at bounding box center [919, 231] width 64 height 17
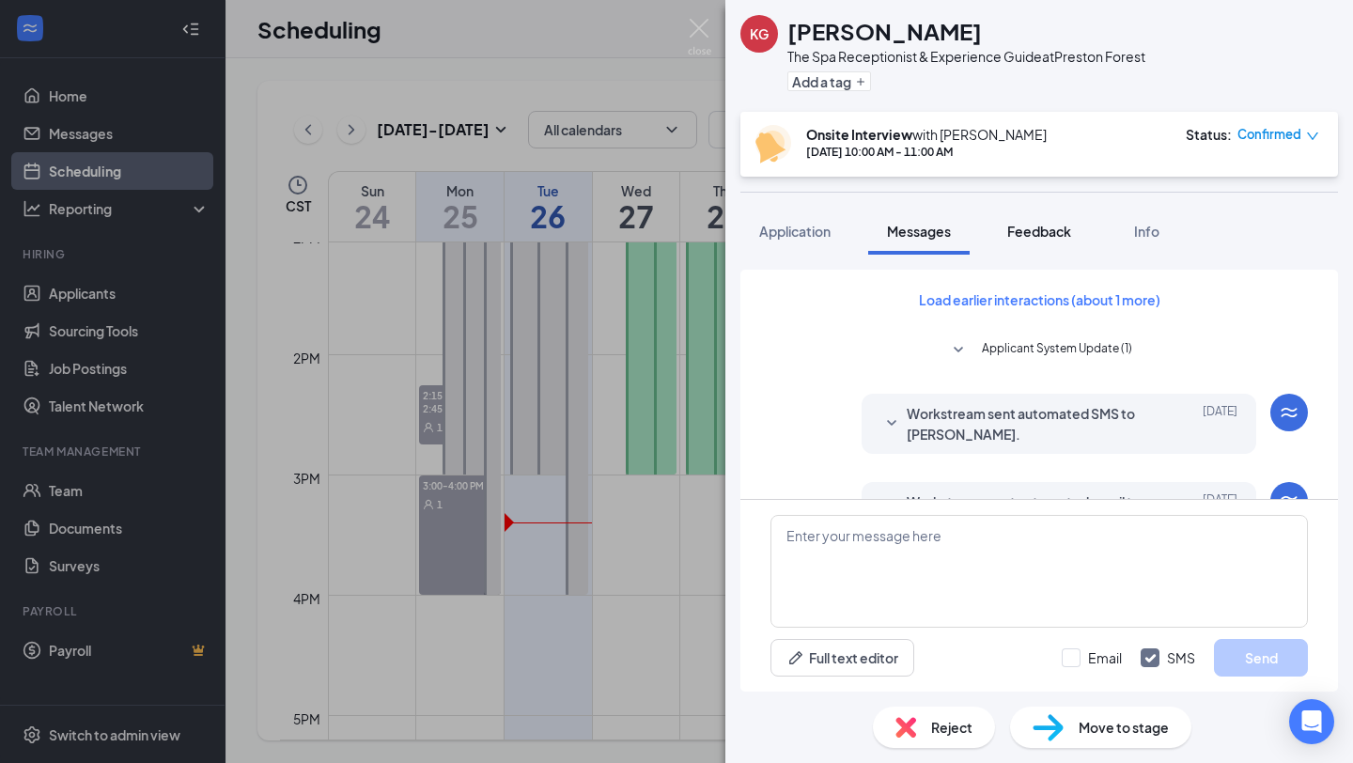
scroll to position [23, 0]
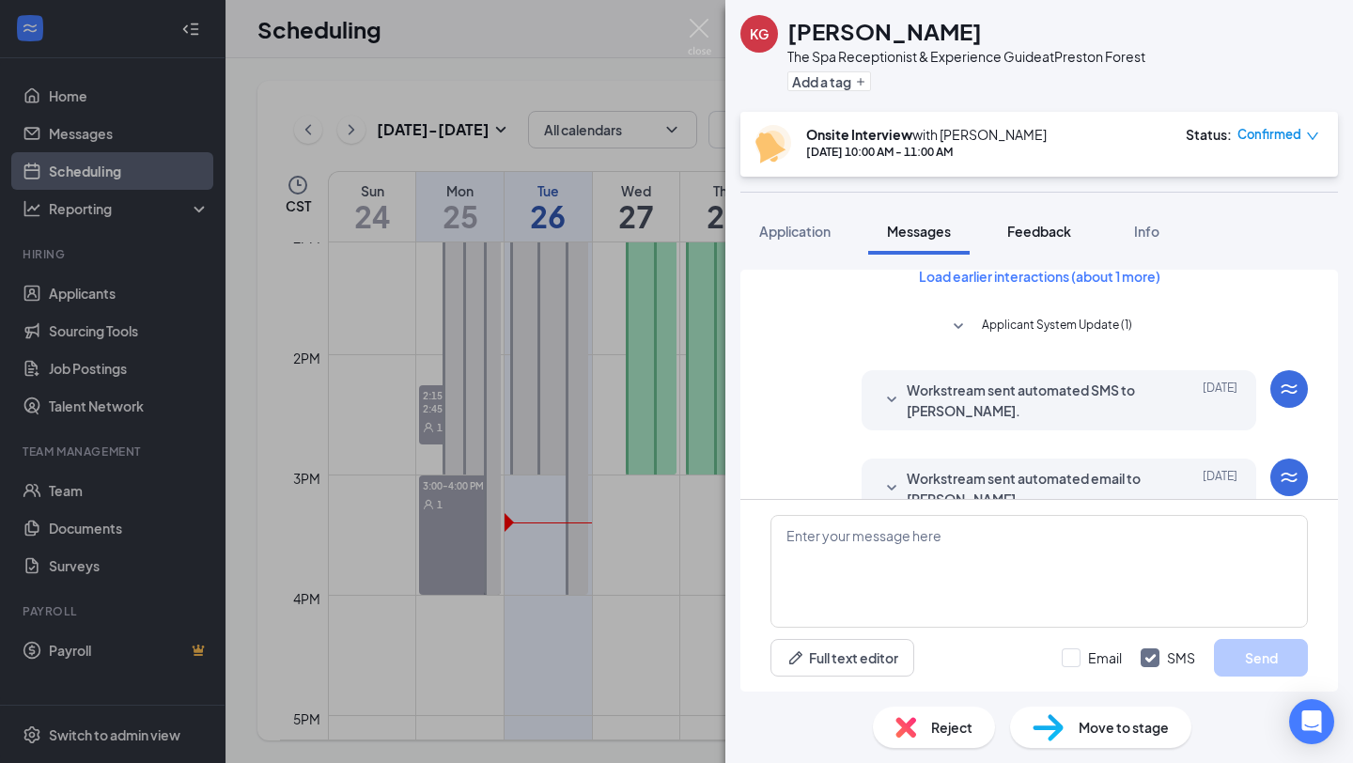
click at [1034, 242] on button "Feedback" at bounding box center [1038, 231] width 101 height 47
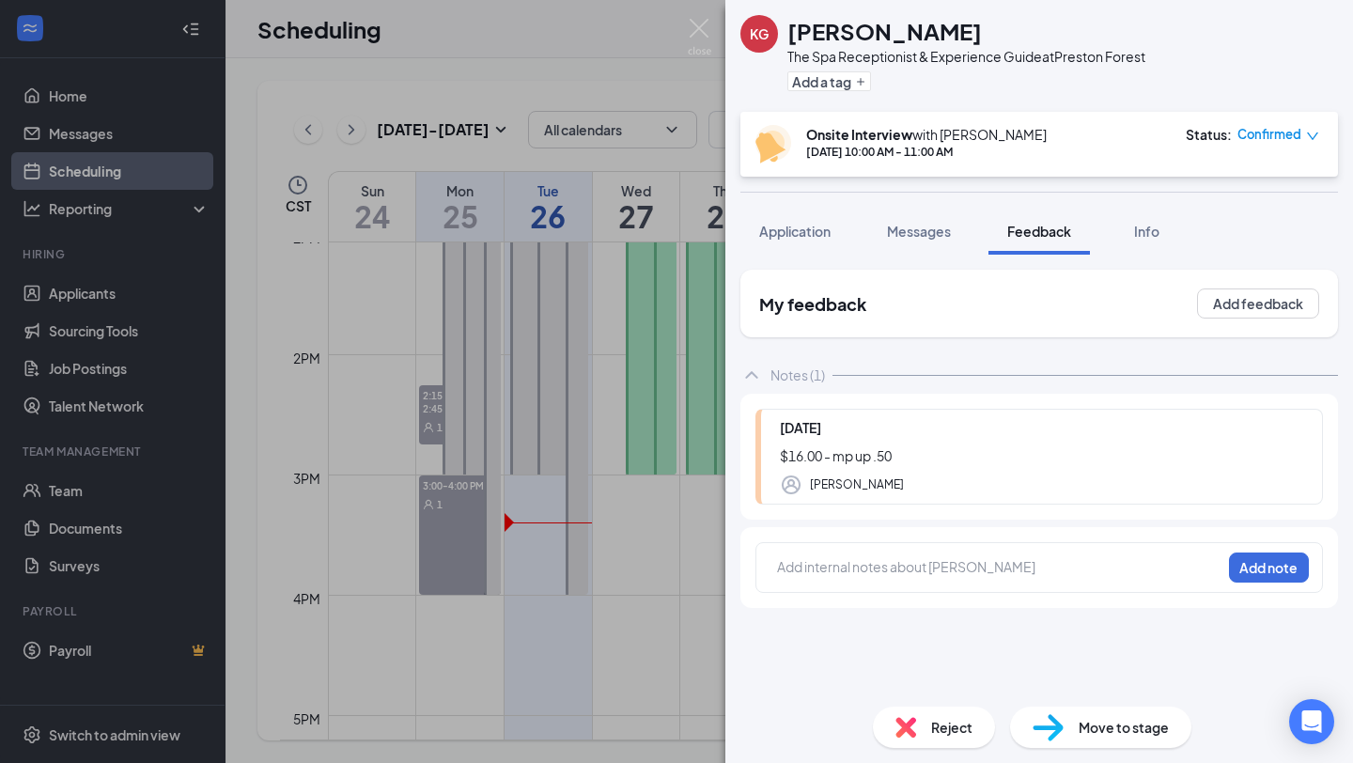
click at [957, 591] on div "Add internal notes about [PERSON_NAME] Add note" at bounding box center [1039, 567] width 568 height 51
click at [956, 577] on div at bounding box center [999, 569] width 443 height 24
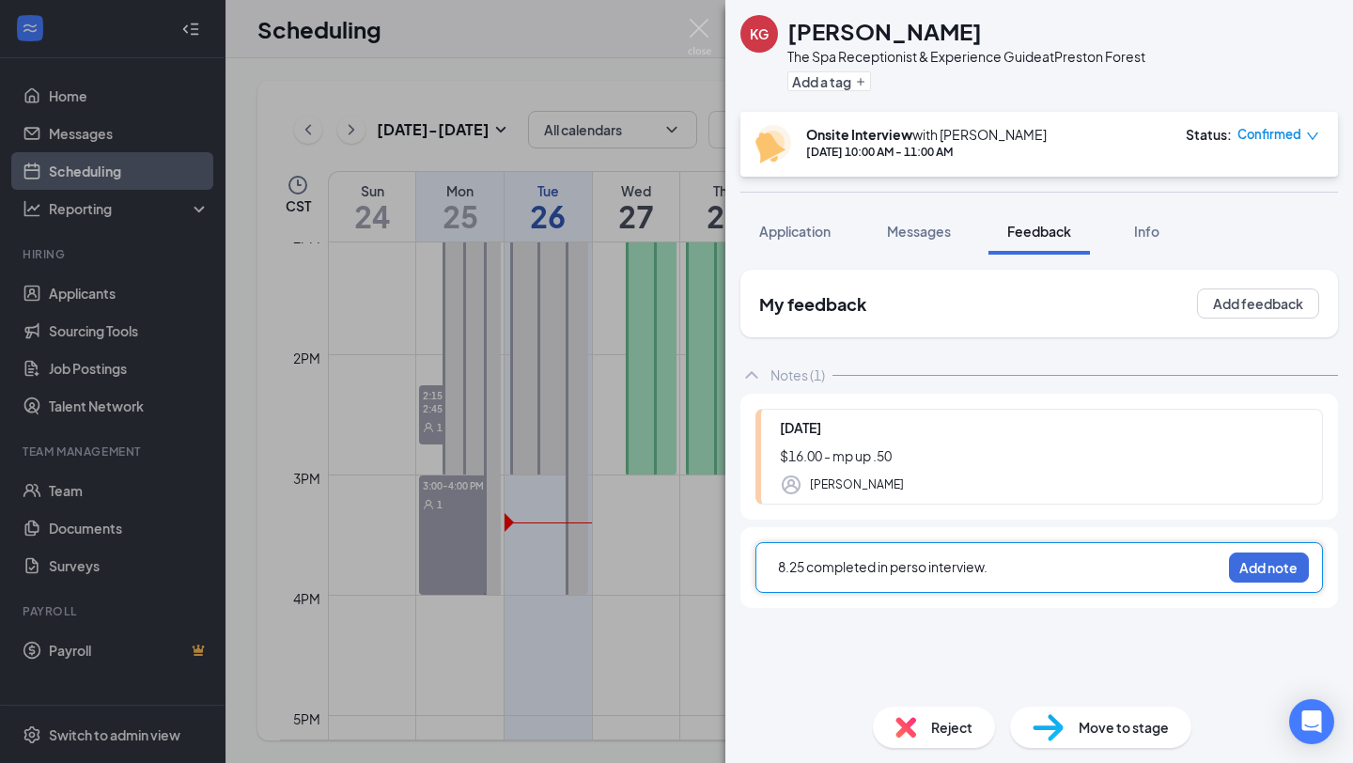
click at [926, 573] on span "8.25 completed in perso interview." at bounding box center [883, 566] width 210 height 17
click at [1022, 582] on div "8.25 completed in person interview." at bounding box center [999, 569] width 444 height 26
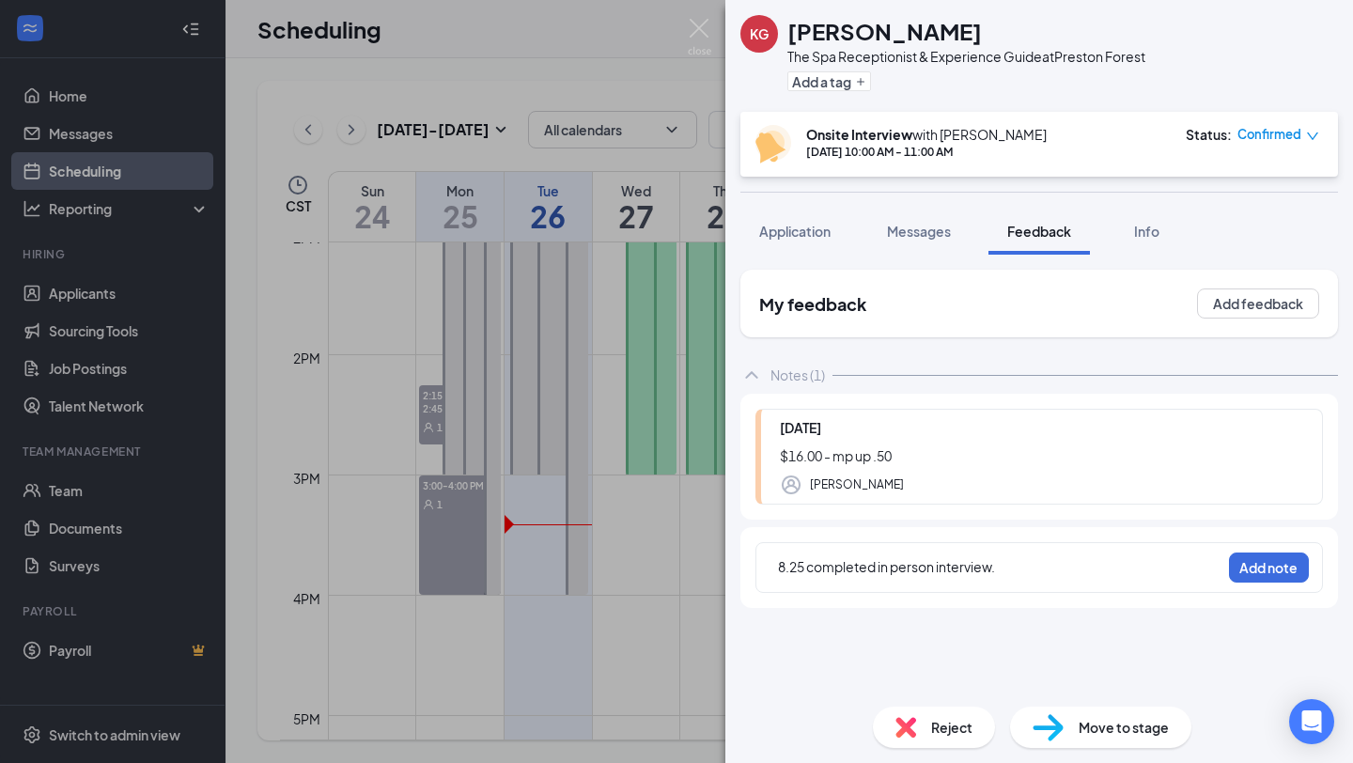
click at [1026, 560] on div "8.25 completed in person interview." at bounding box center [999, 567] width 443 height 20
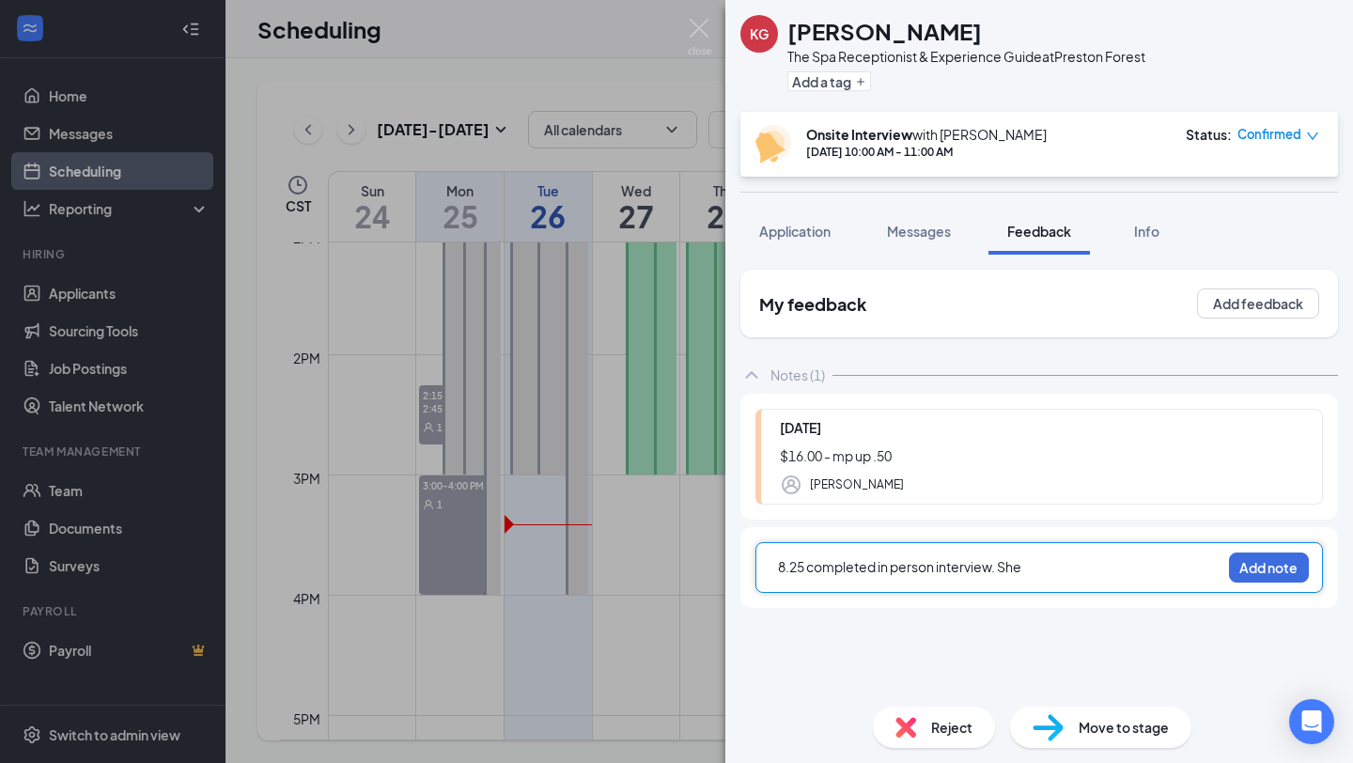
click at [1170, 563] on div "8.25 completed in person interview. She" at bounding box center [999, 567] width 443 height 20
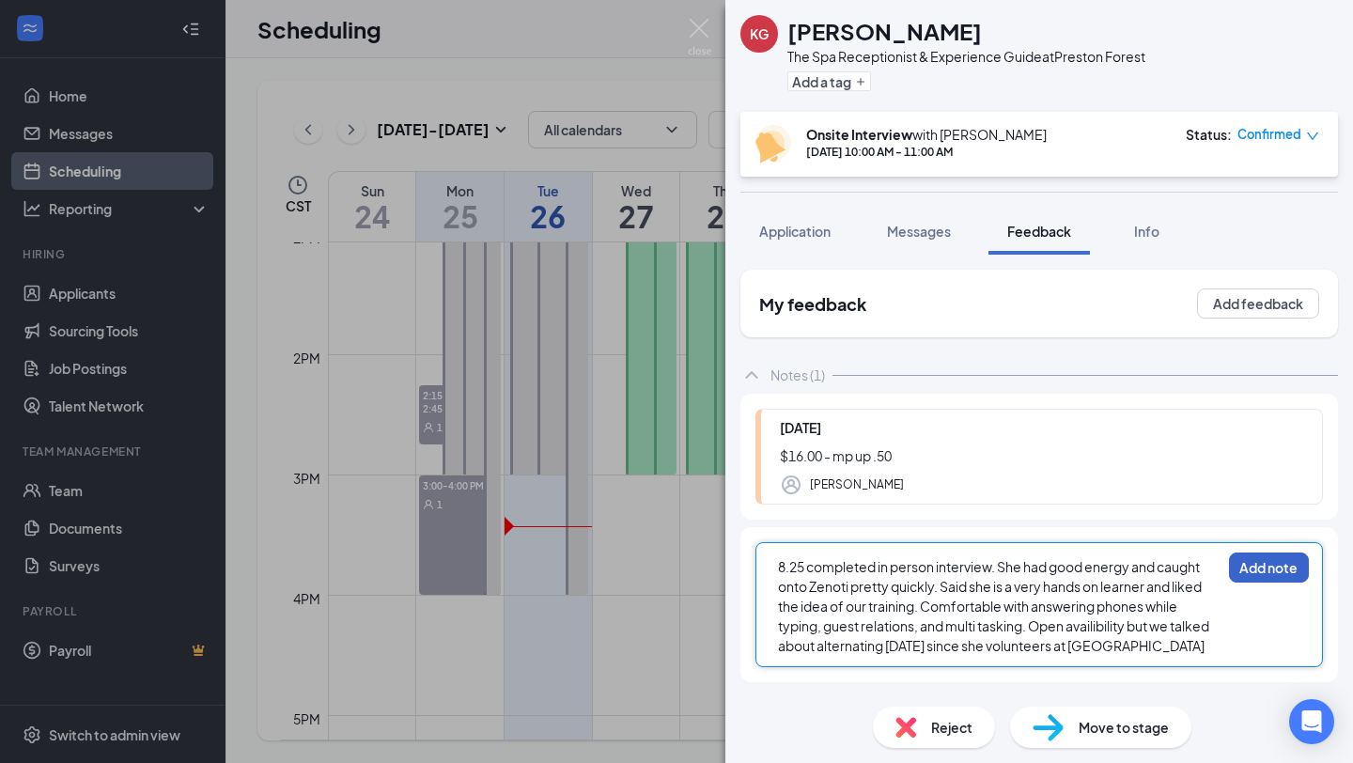
click at [1268, 556] on button "Add note" at bounding box center [1269, 567] width 80 height 30
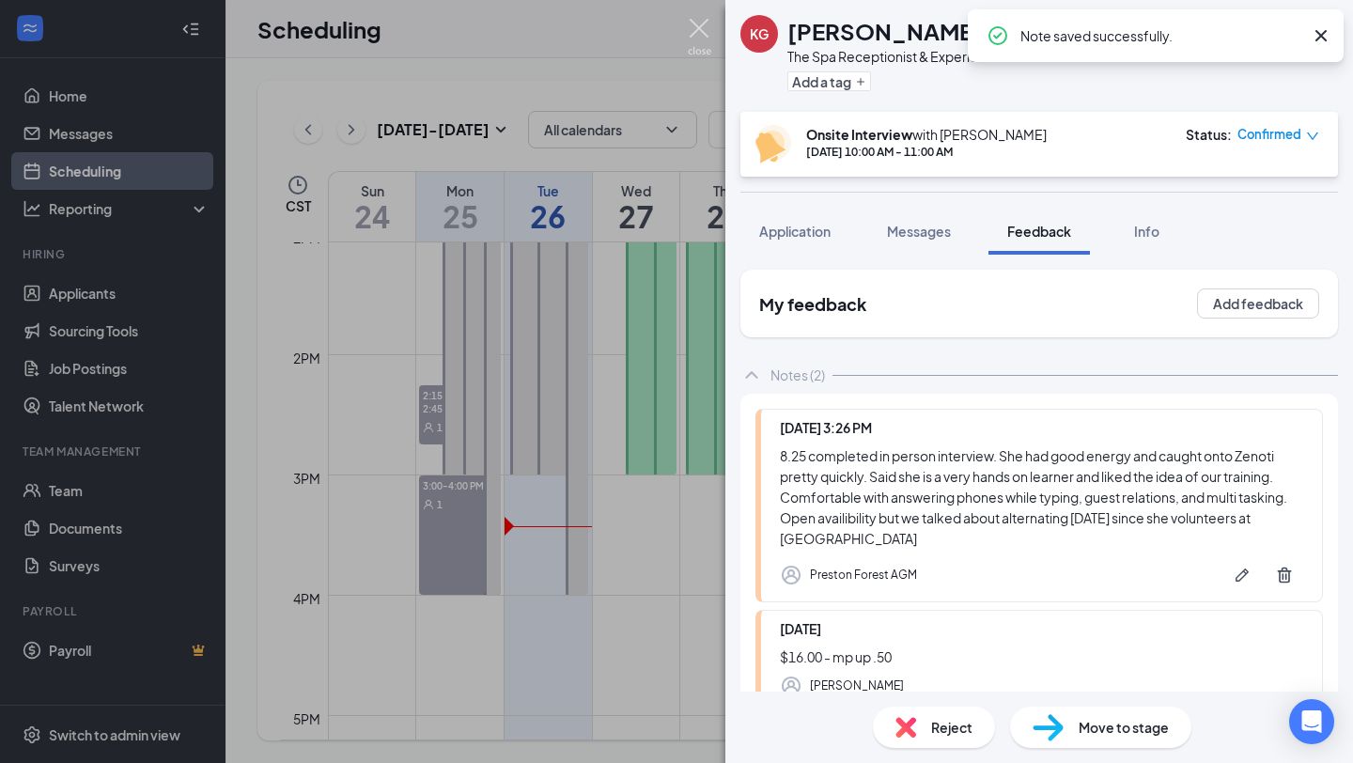
click at [705, 39] on img at bounding box center [699, 37] width 23 height 37
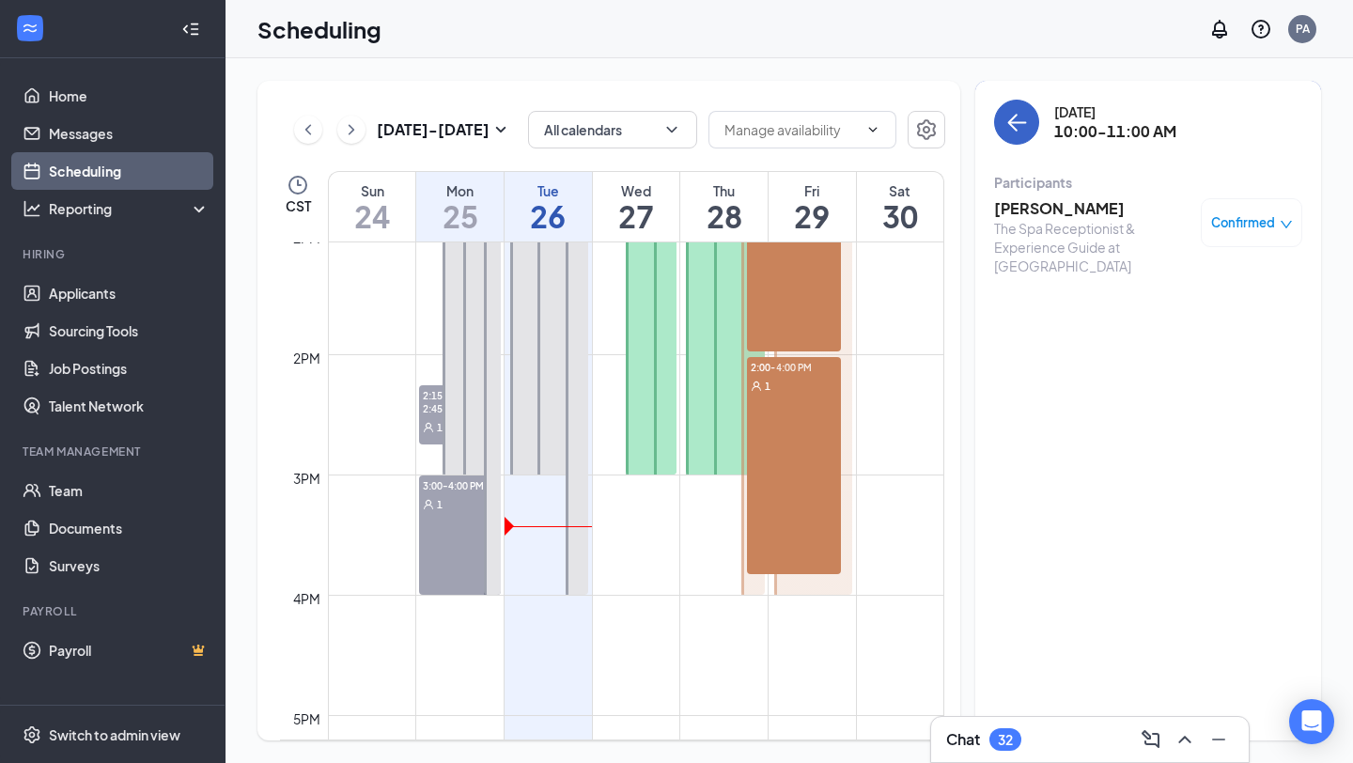
click at [1018, 131] on icon "ArrowLeft" at bounding box center [1016, 122] width 23 height 23
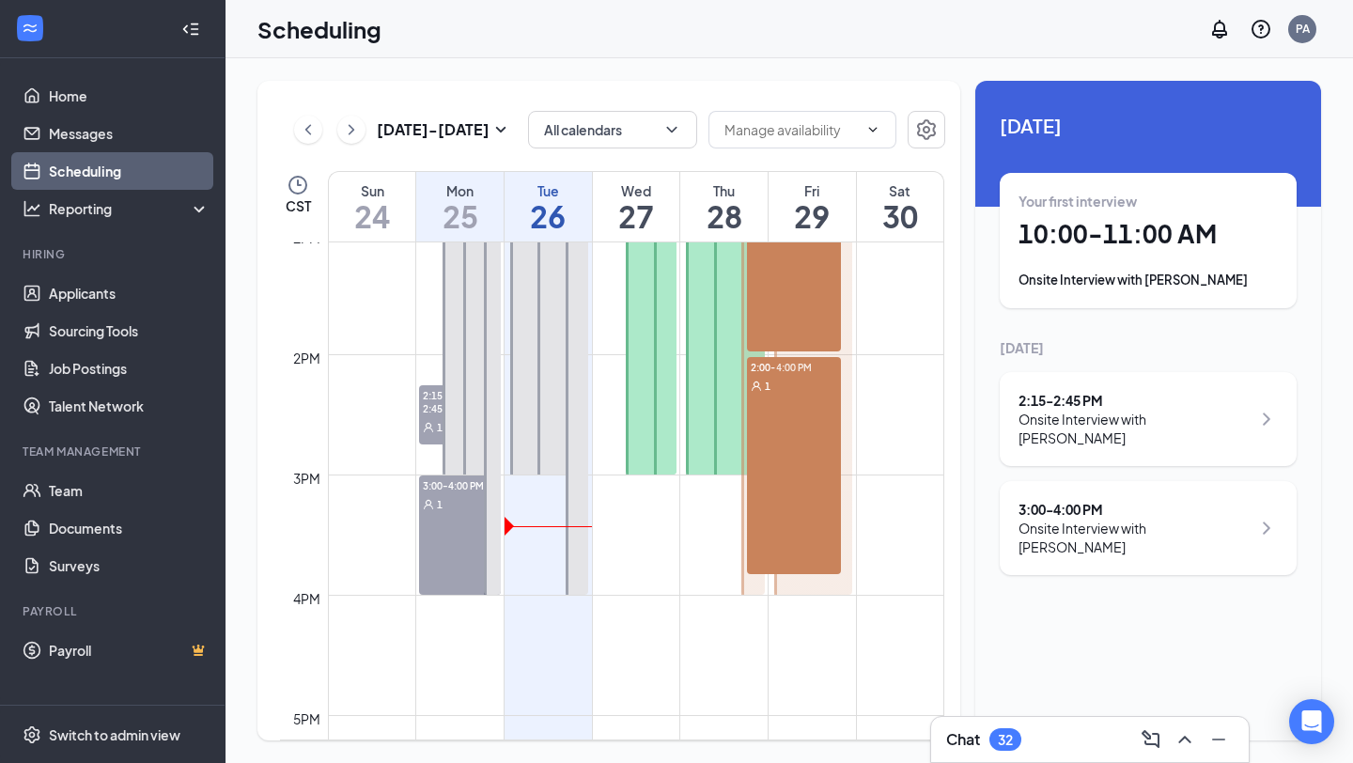
click at [1132, 404] on div "2:15 - 2:45 PM" at bounding box center [1135, 400] width 232 height 19
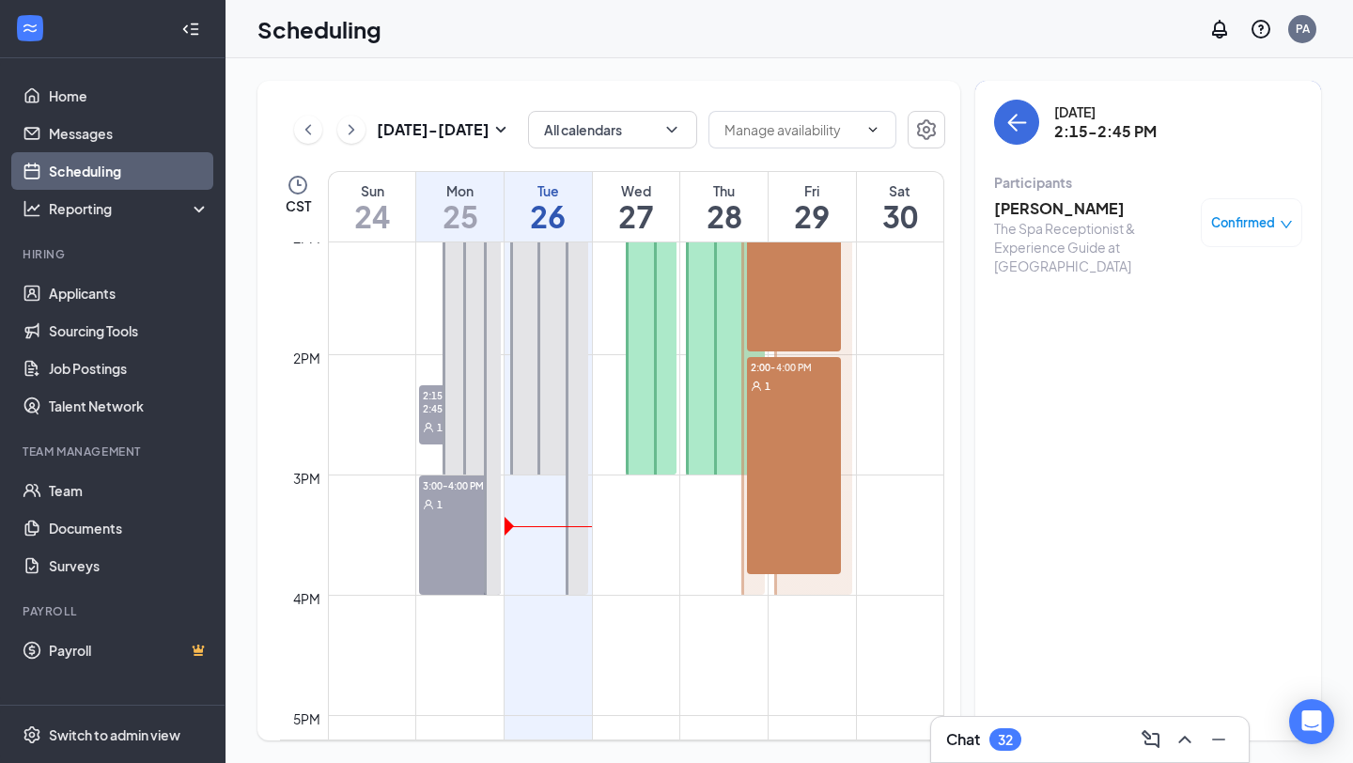
click at [1079, 207] on h3 "[PERSON_NAME]" at bounding box center [1092, 208] width 197 height 21
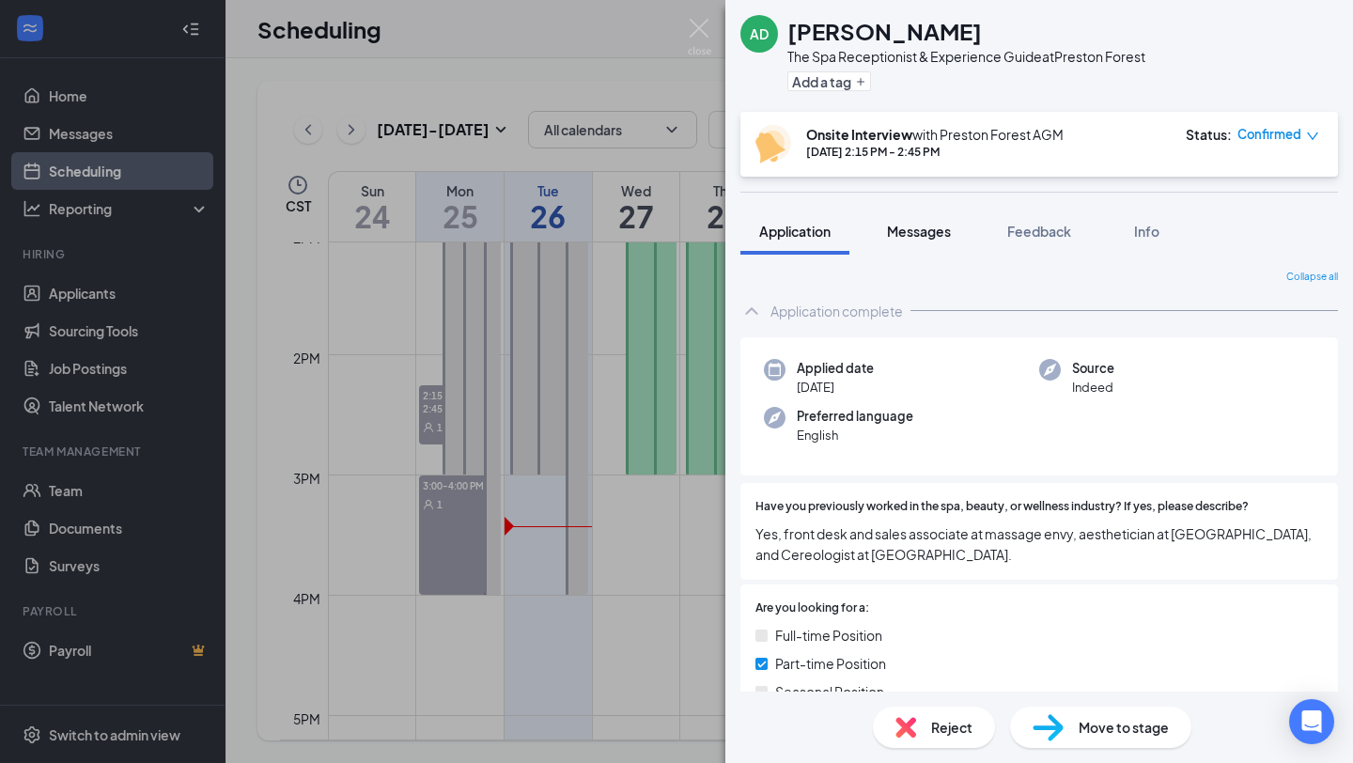
click at [950, 228] on span "Messages" at bounding box center [919, 231] width 64 height 17
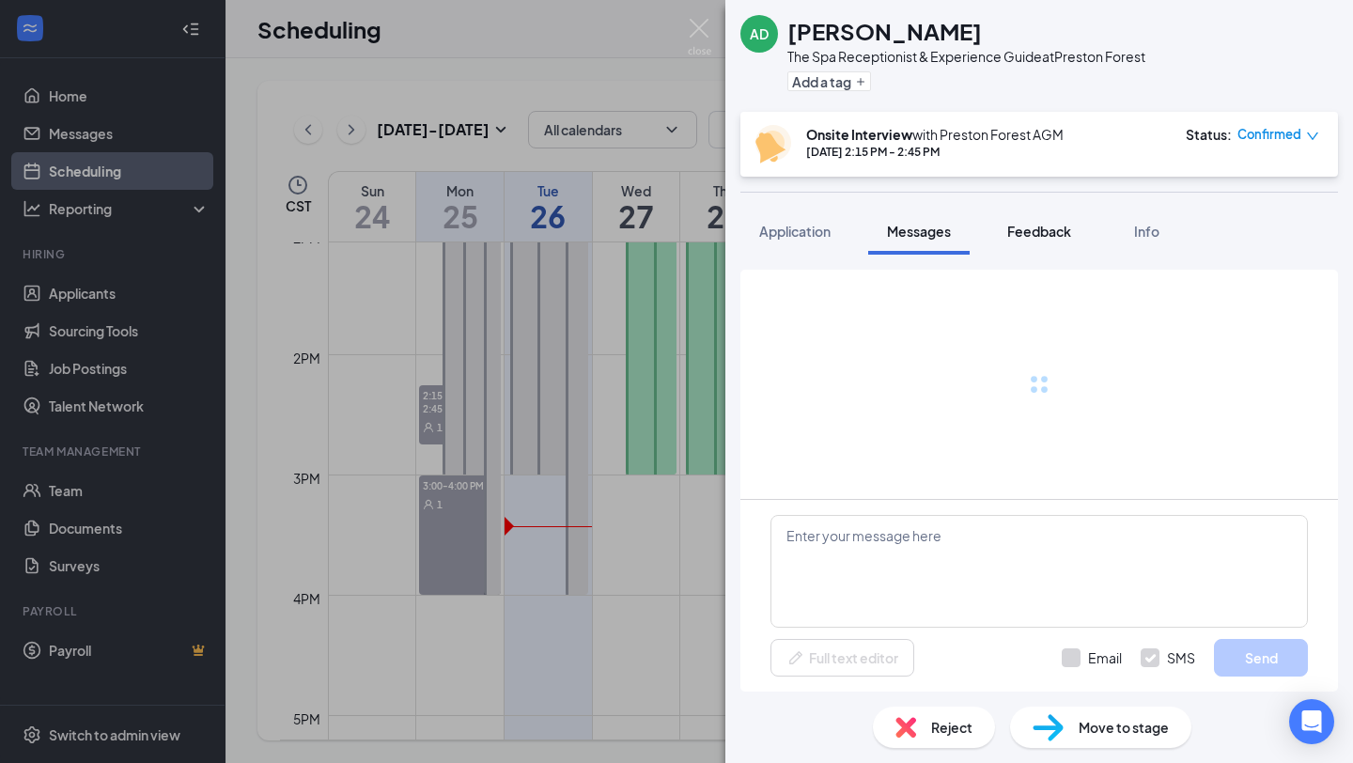
click at [1048, 234] on span "Feedback" at bounding box center [1039, 231] width 64 height 17
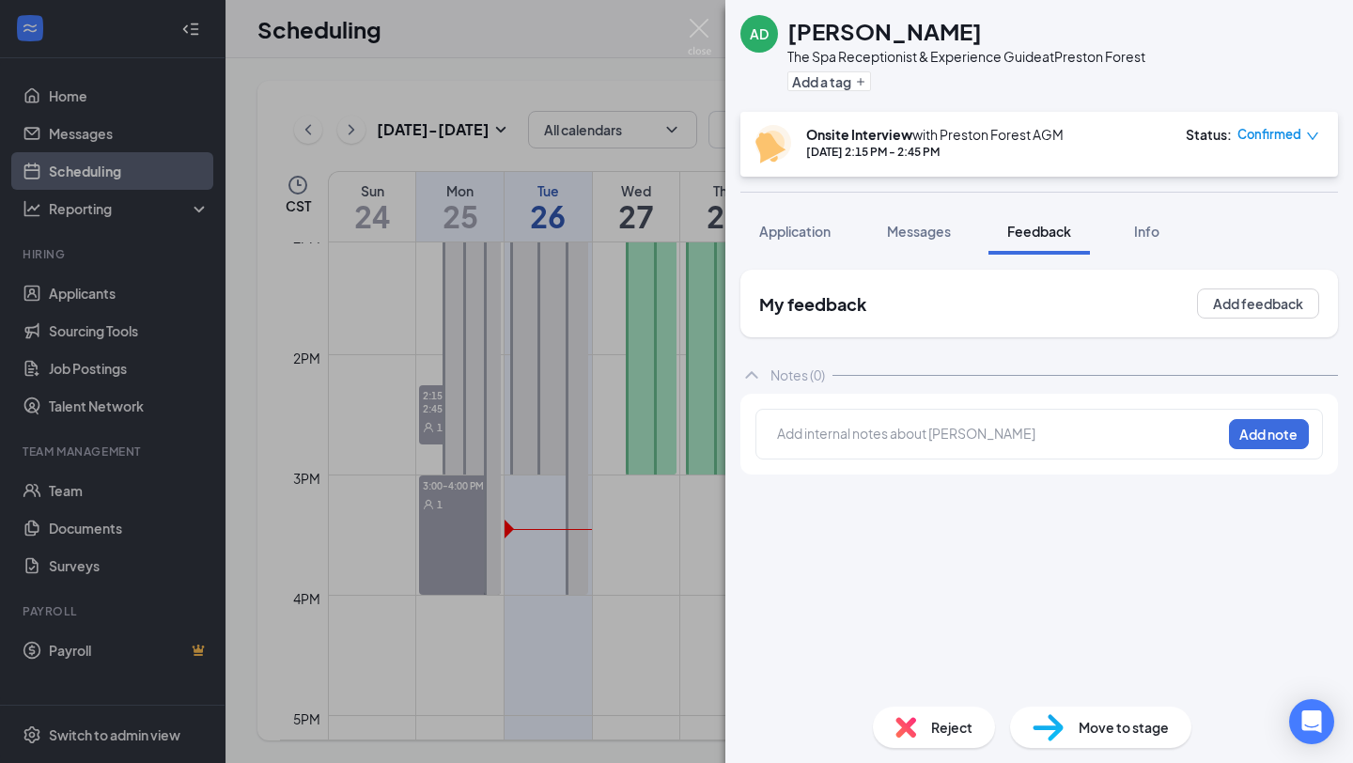
click at [974, 428] on div at bounding box center [999, 434] width 443 height 20
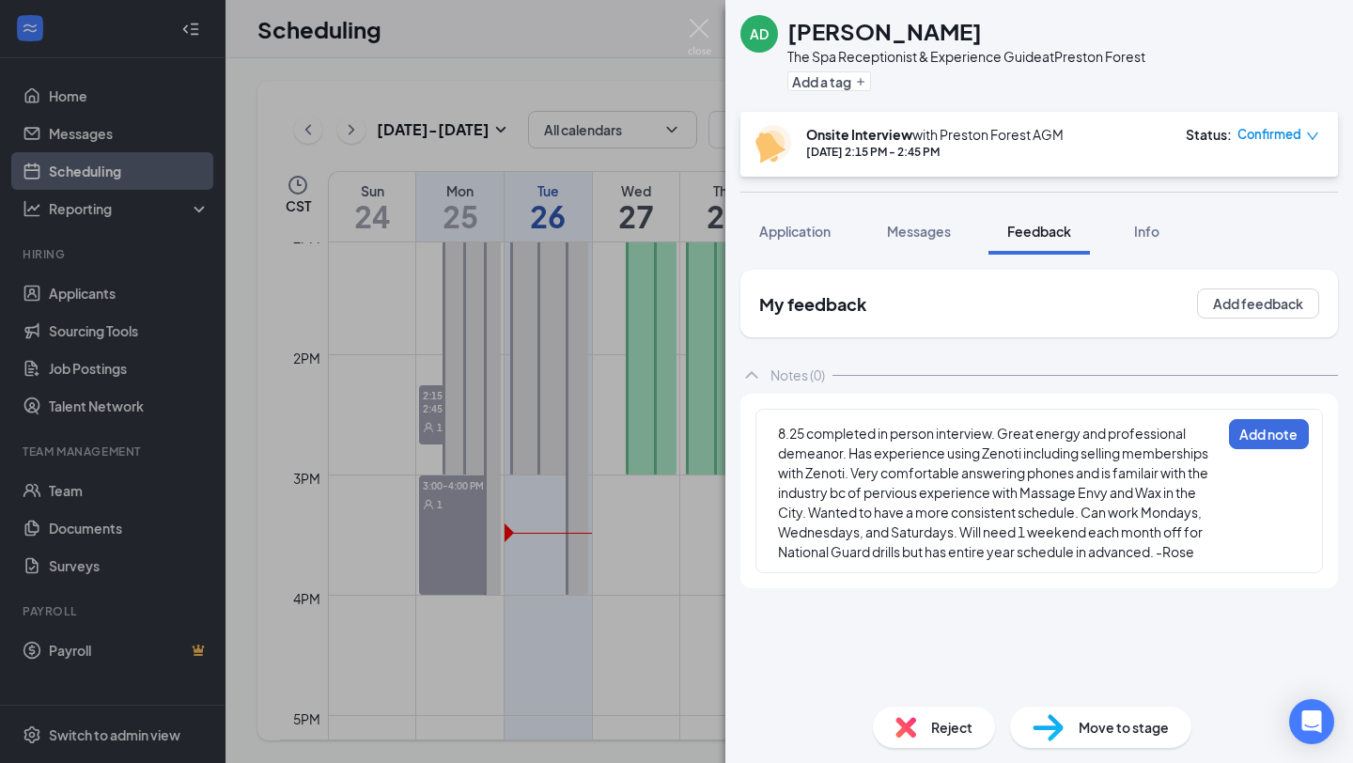
click at [1293, 415] on div "8.25 completed in person interview. Great energy and professional demeanor. Has…" at bounding box center [1039, 491] width 568 height 164
click at [1286, 435] on button "Add note" at bounding box center [1269, 434] width 80 height 30
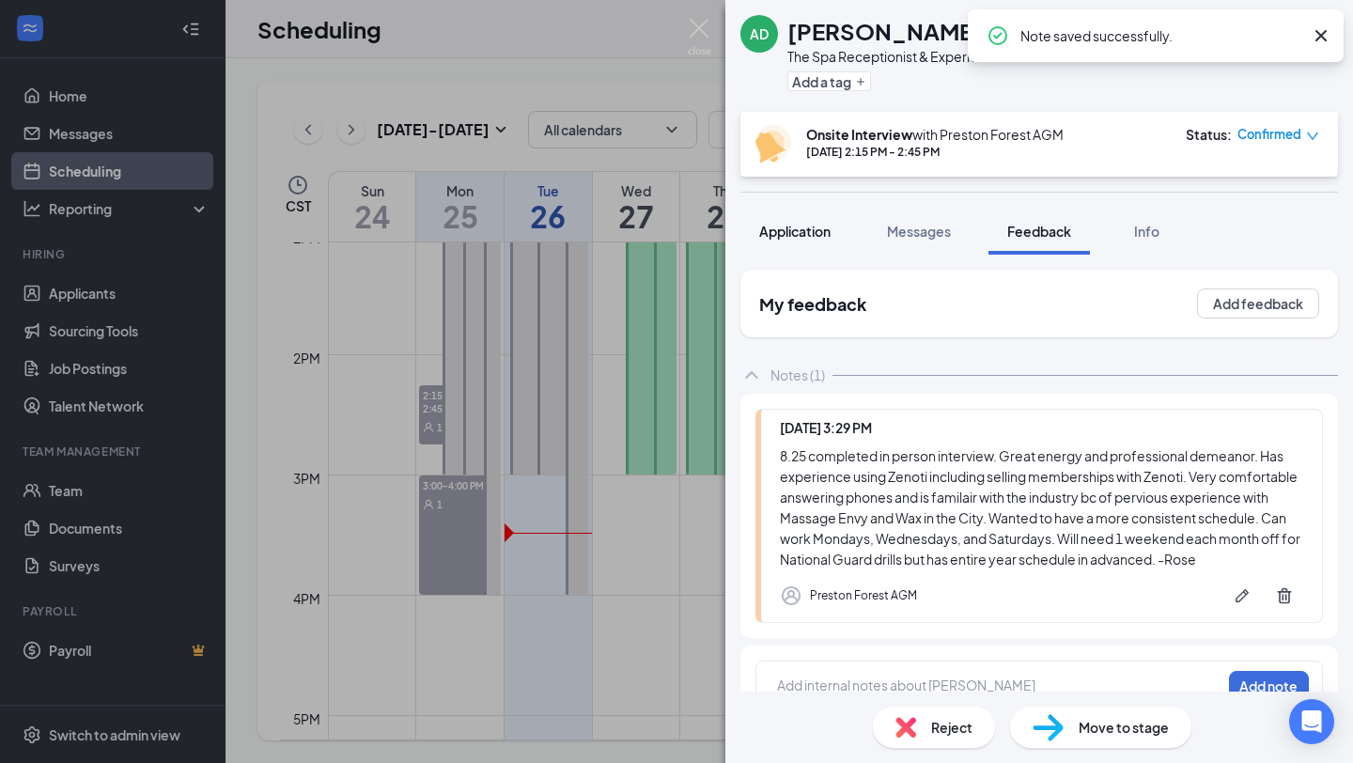
drag, startPoint x: 797, startPoint y: 239, endPoint x: 797, endPoint y: 253, distance: 14.1
click at [797, 239] on div "Application" at bounding box center [794, 231] width 71 height 19
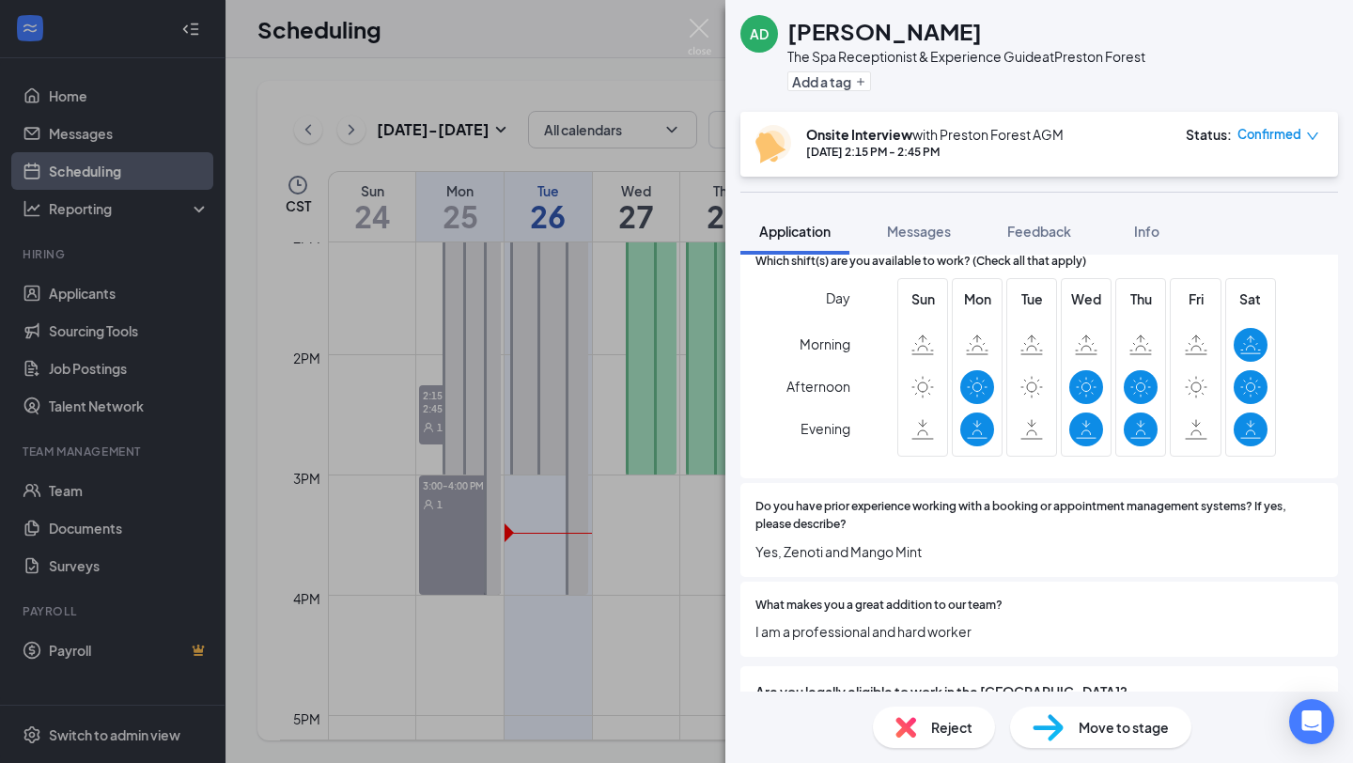
scroll to position [585, 0]
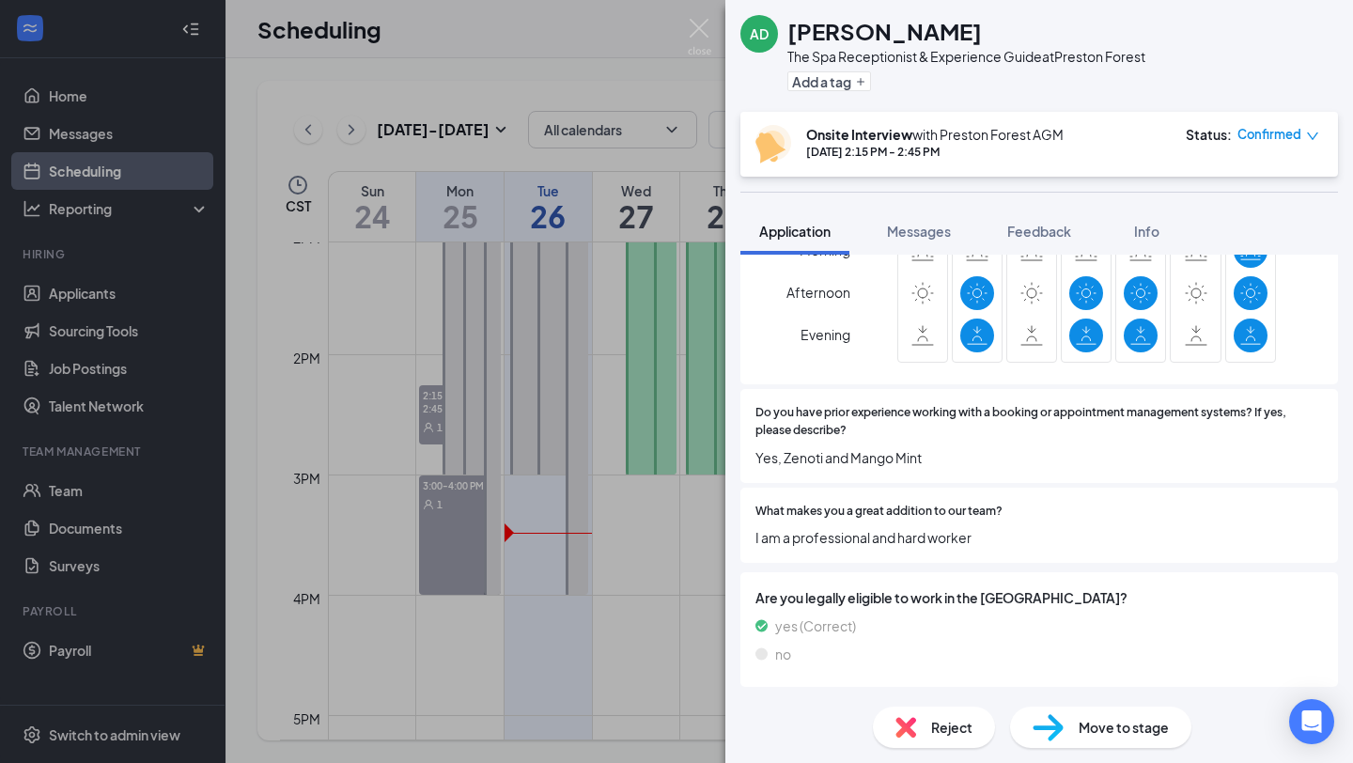
click at [693, 15] on div "AD [PERSON_NAME] The Spa Receptionist & Experience Guide at [GEOGRAPHIC_DATA] A…" at bounding box center [676, 381] width 1353 height 763
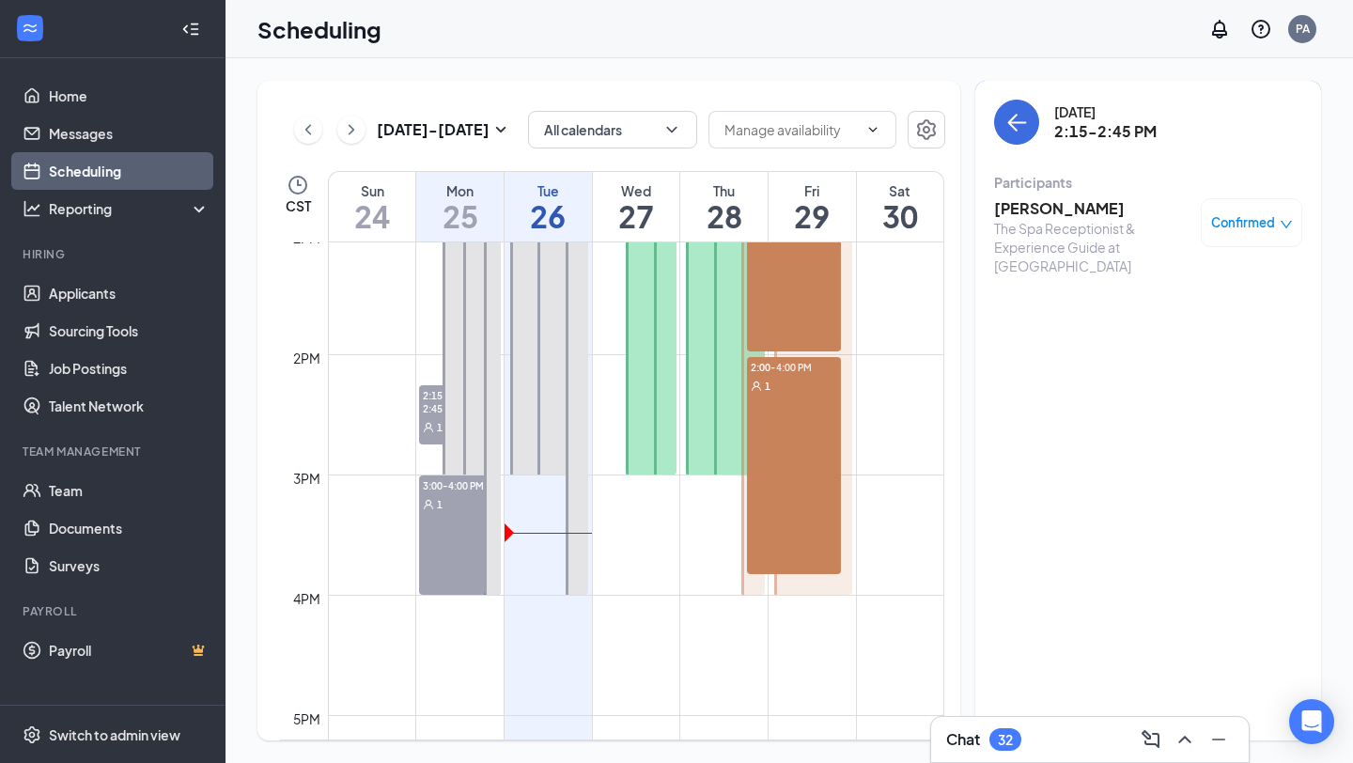
click at [701, 26] on div "Scheduling PA" at bounding box center [790, 29] width 1128 height 58
click at [1019, 118] on icon "ArrowLeft" at bounding box center [1016, 122] width 23 height 23
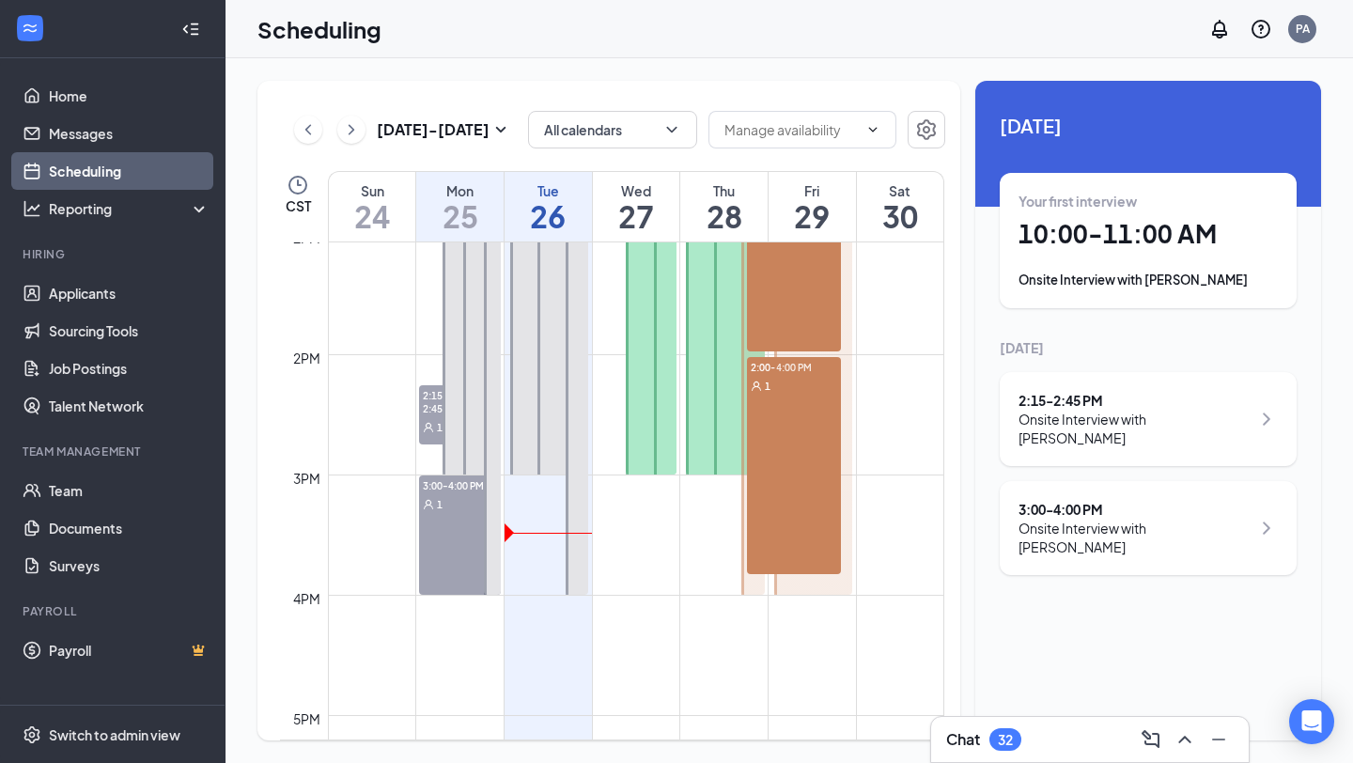
click at [1122, 519] on div "Onsite Interview with [PERSON_NAME]" at bounding box center [1135, 538] width 232 height 38
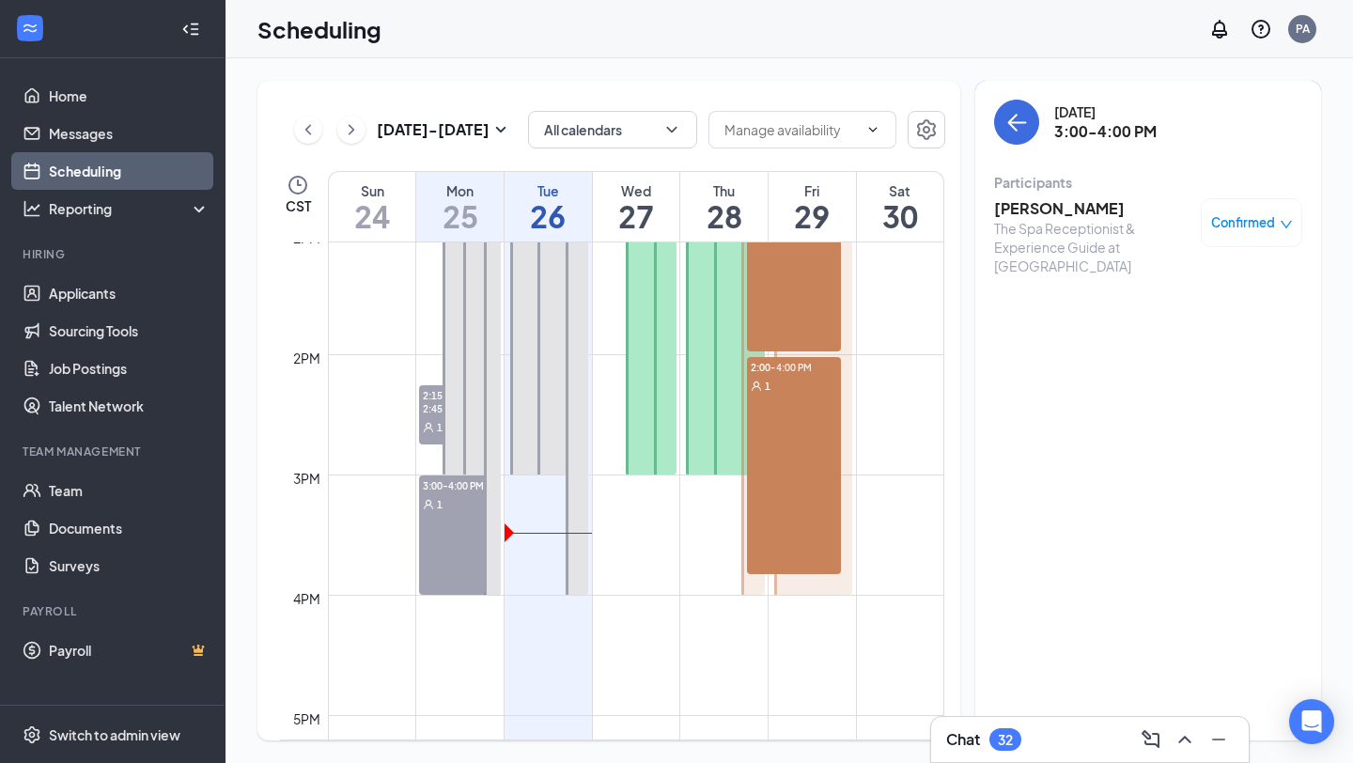
click at [1069, 202] on h3 "[PERSON_NAME]" at bounding box center [1092, 208] width 197 height 21
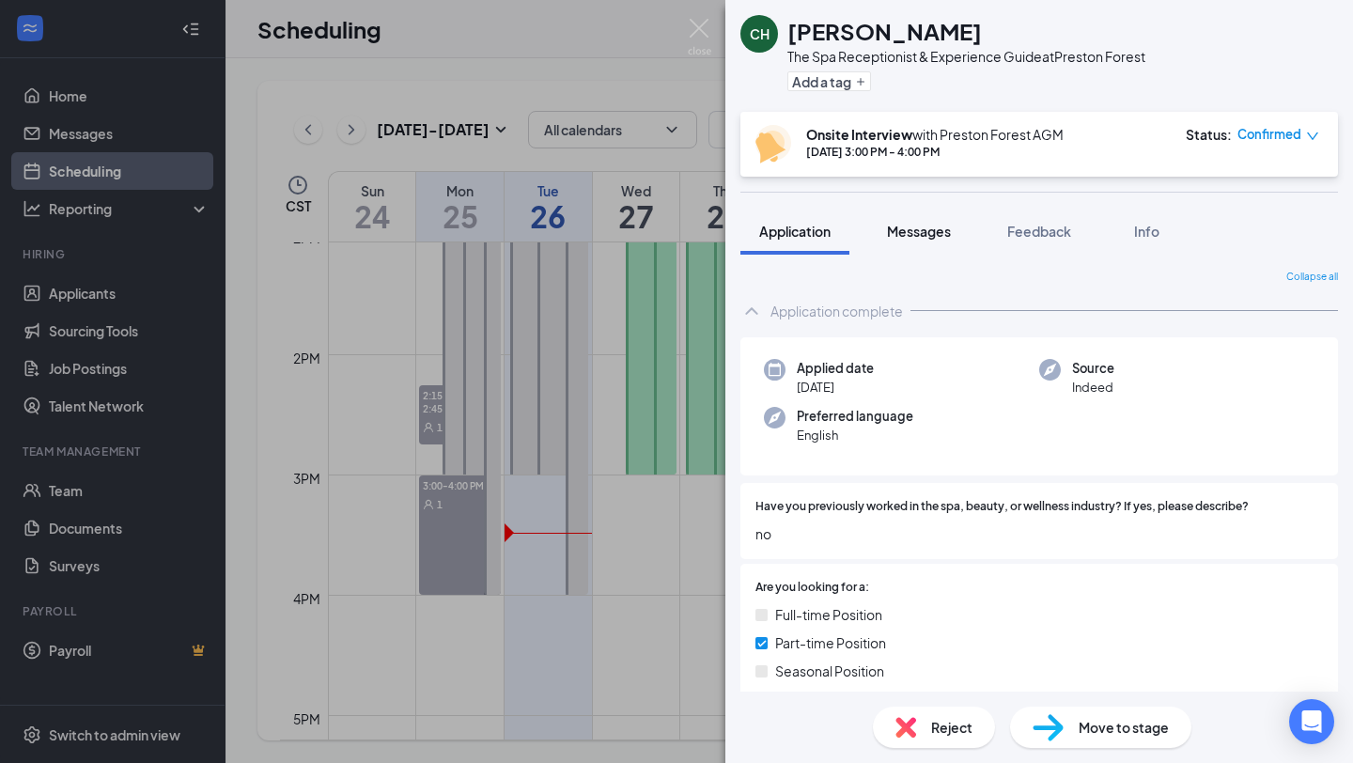
click at [933, 231] on span "Messages" at bounding box center [919, 231] width 64 height 17
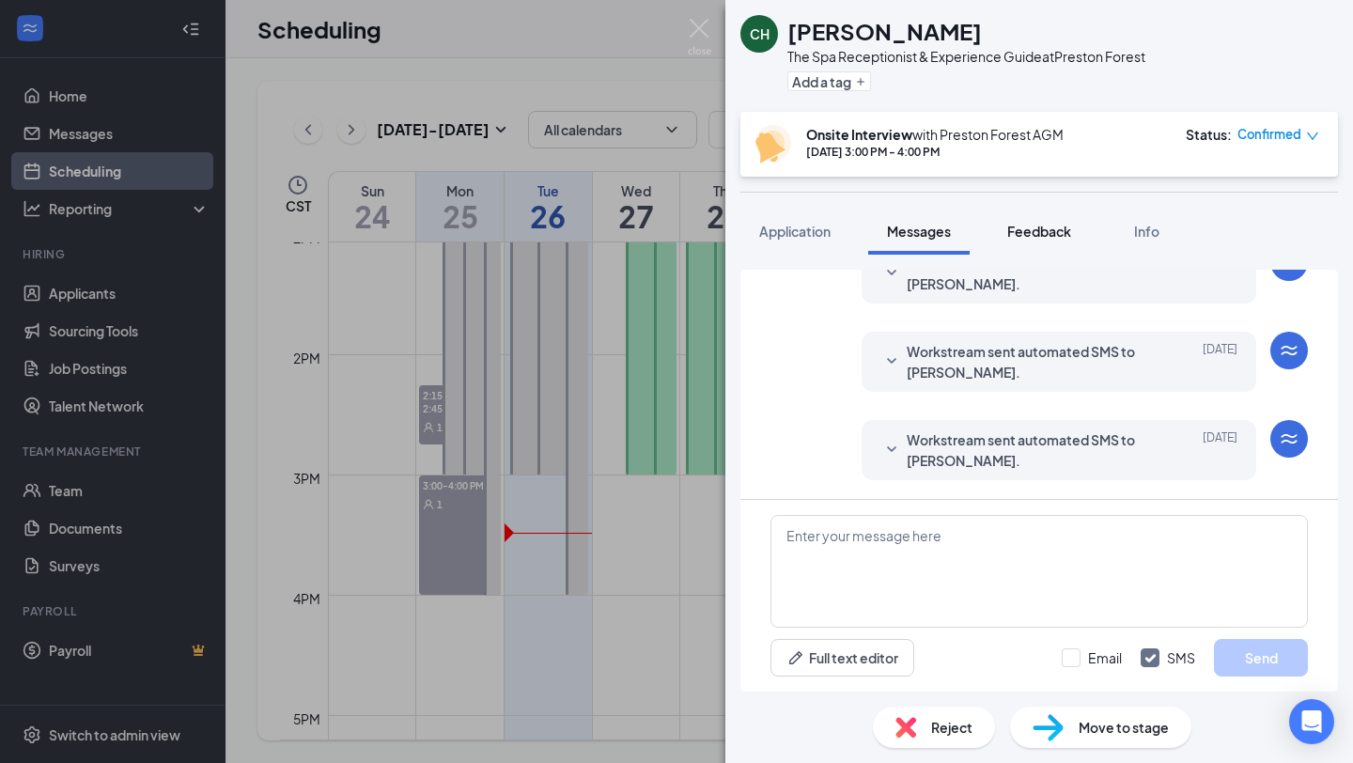
scroll to position [714, 0]
click at [1055, 224] on span "Feedback" at bounding box center [1039, 231] width 64 height 17
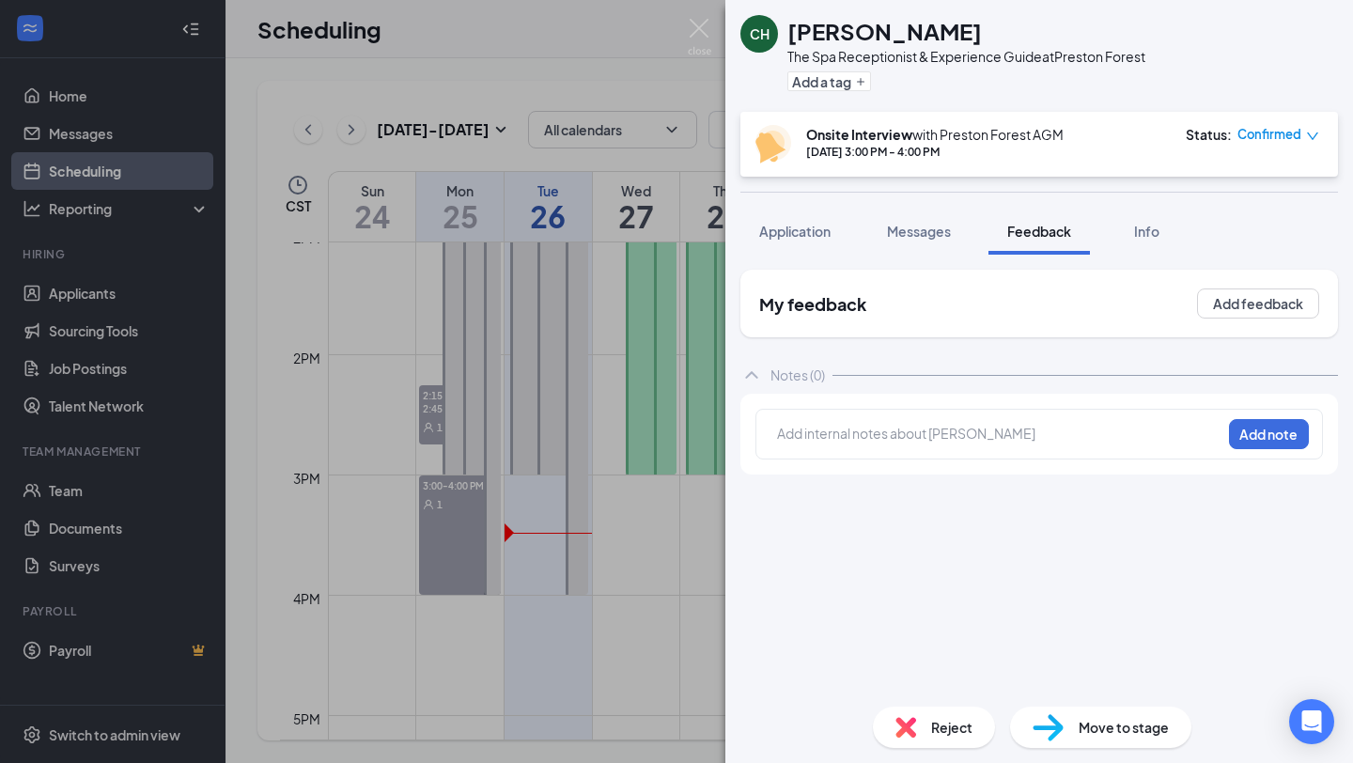
click at [988, 438] on div at bounding box center [999, 434] width 443 height 20
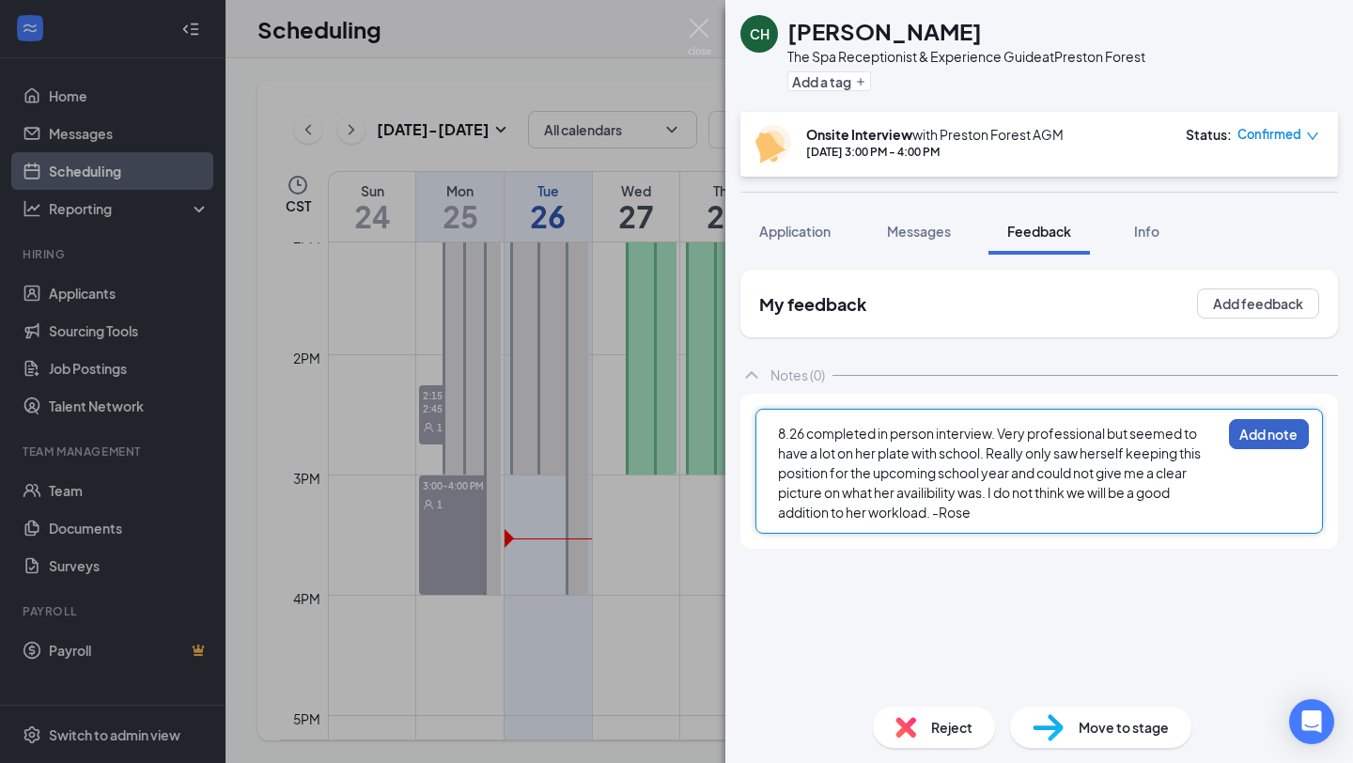
click at [1282, 432] on button "Add note" at bounding box center [1269, 434] width 80 height 30
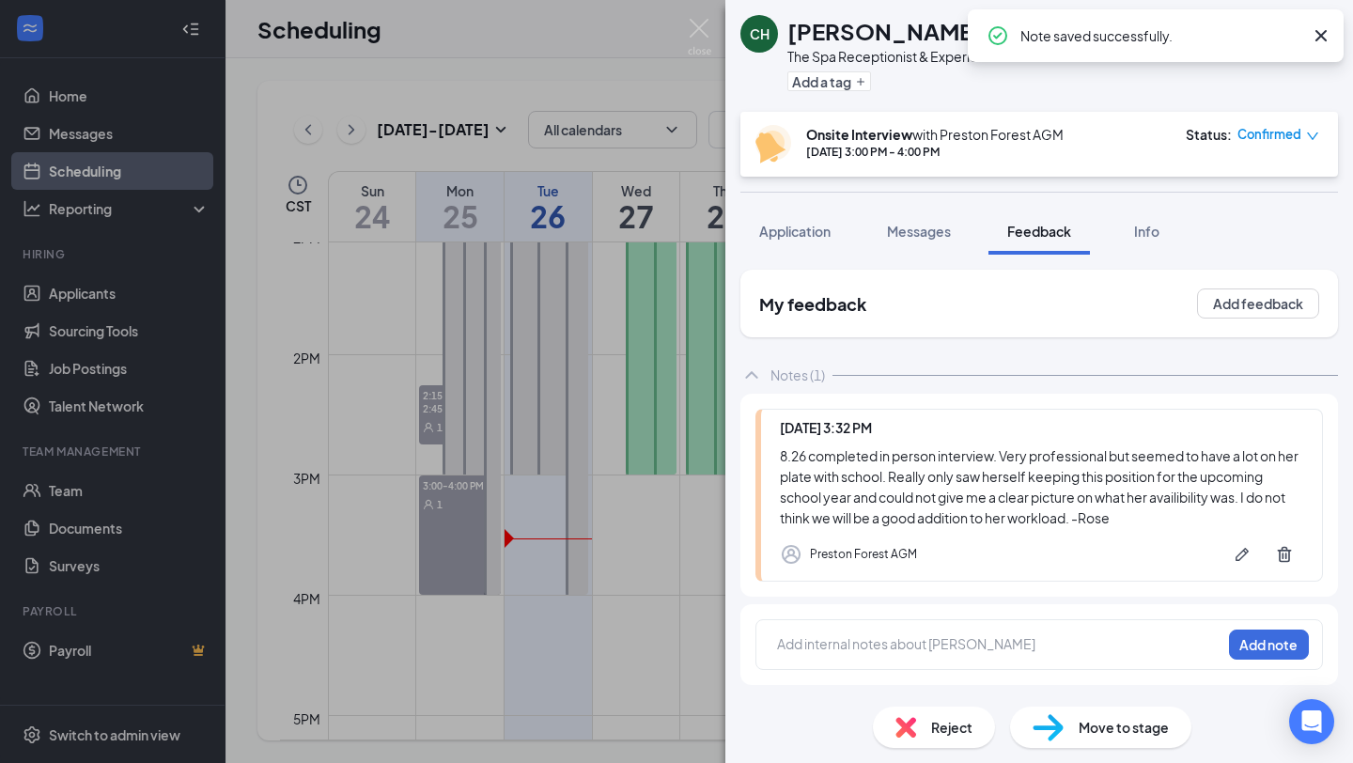
click at [928, 724] on div "Reject" at bounding box center [934, 727] width 122 height 41
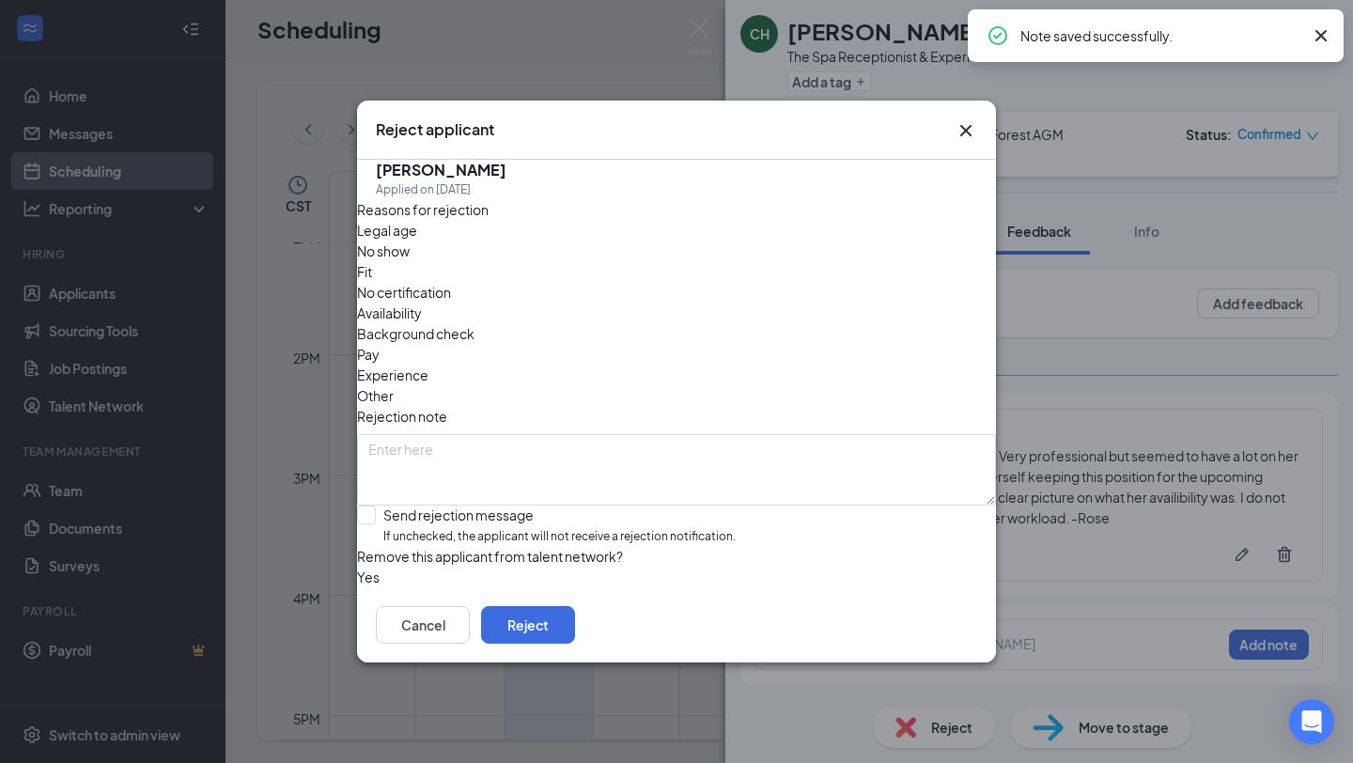
click at [422, 303] on span "Availability" at bounding box center [389, 313] width 65 height 21
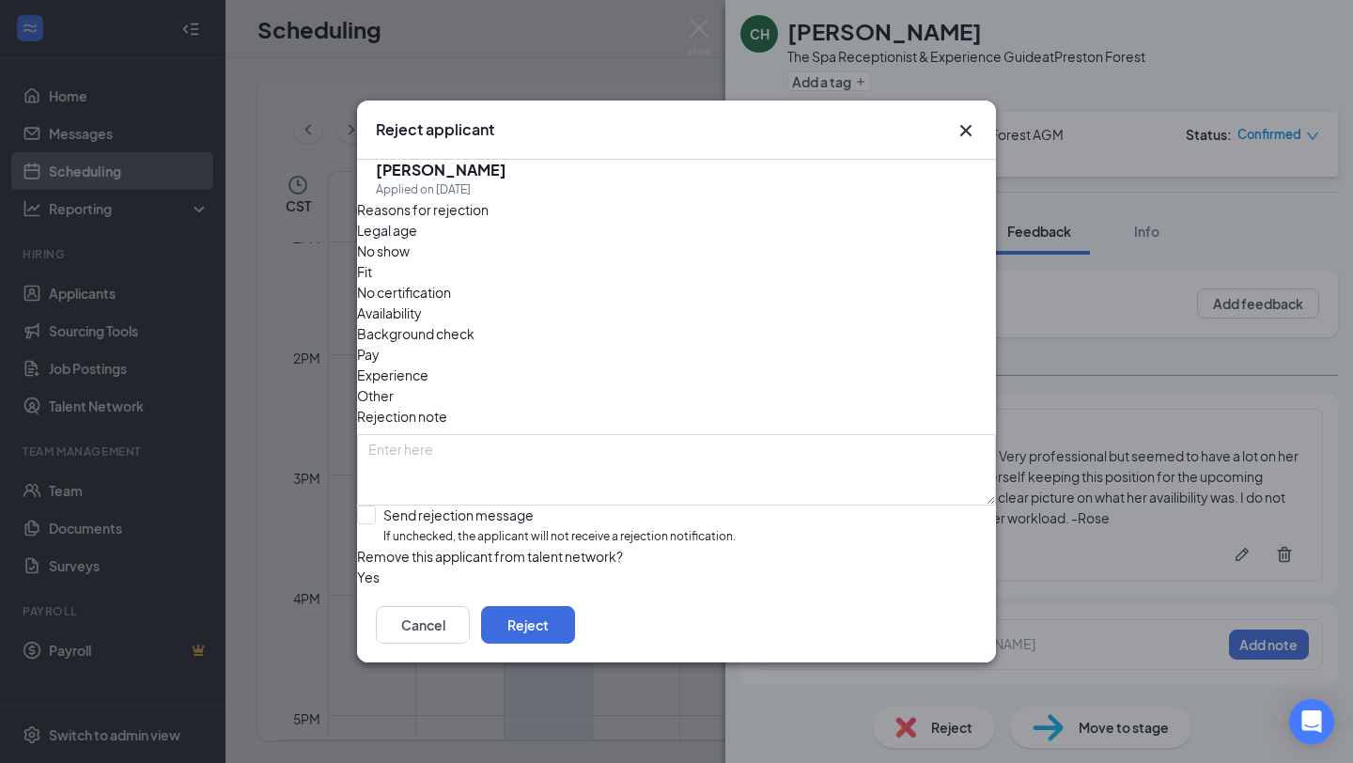
click at [372, 272] on span "Fit" at bounding box center [364, 271] width 15 height 21
click at [384, 506] on input "Send rejection message If unchecked, the applicant will not receive a rejection…" at bounding box center [546, 526] width 379 height 40
checkbox input "true"
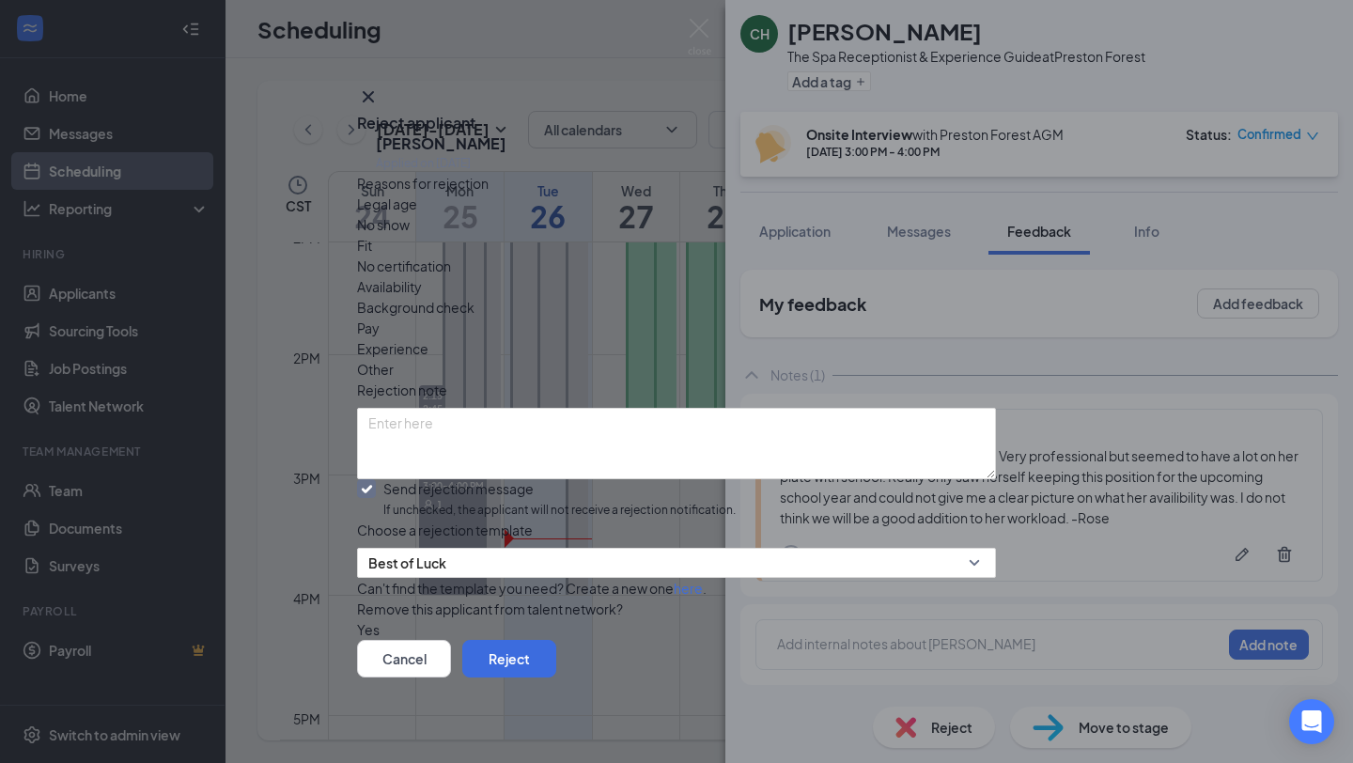
scroll to position [54, 0]
click at [556, 662] on button "Reject" at bounding box center [509, 659] width 94 height 38
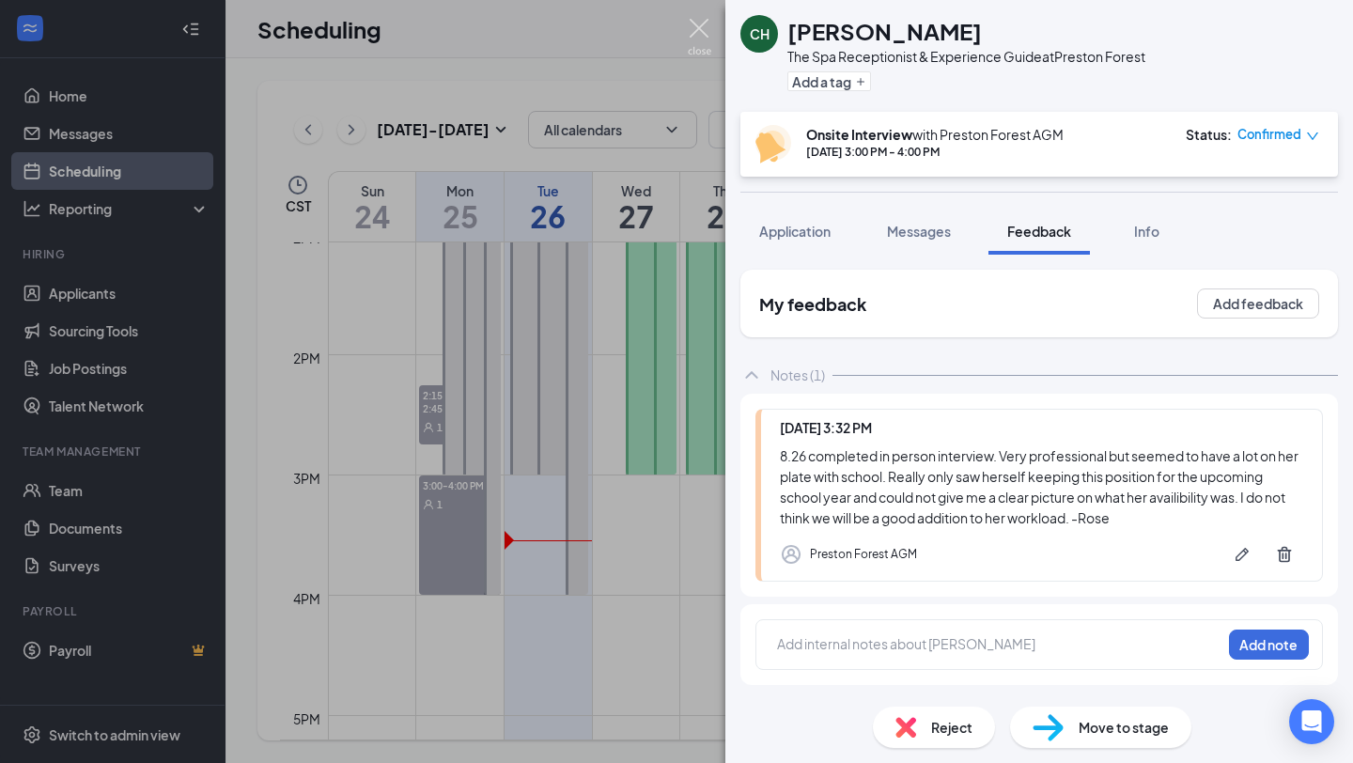
click at [705, 34] on img at bounding box center [699, 37] width 23 height 37
